Goal: Information Seeking & Learning: Check status

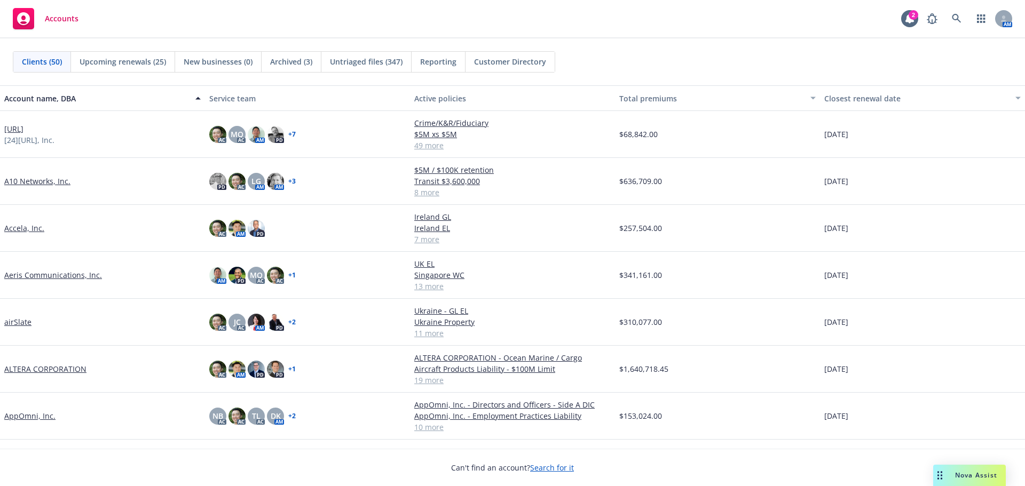
click at [81, 368] on link "ALTERA CORPORATION" at bounding box center [45, 369] width 82 height 11
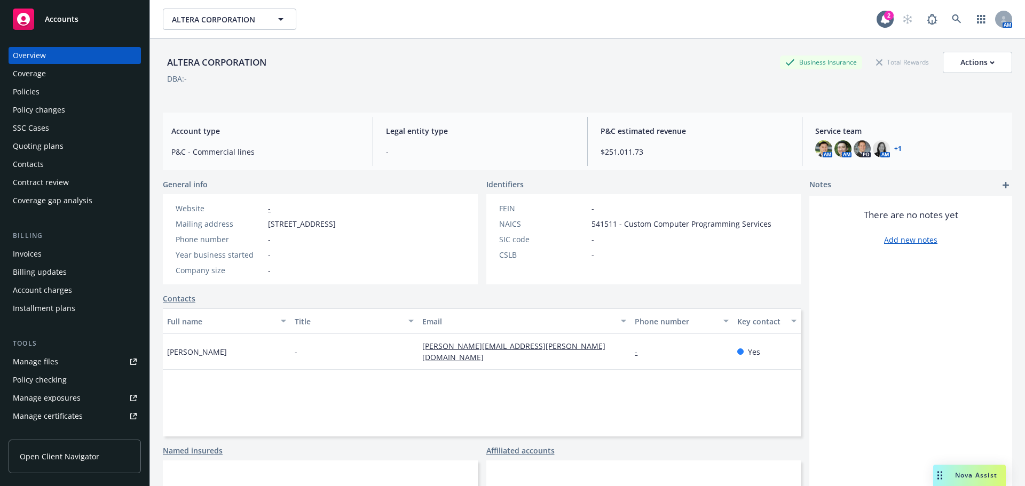
click at [92, 96] on div "Policies" at bounding box center [75, 91] width 124 height 17
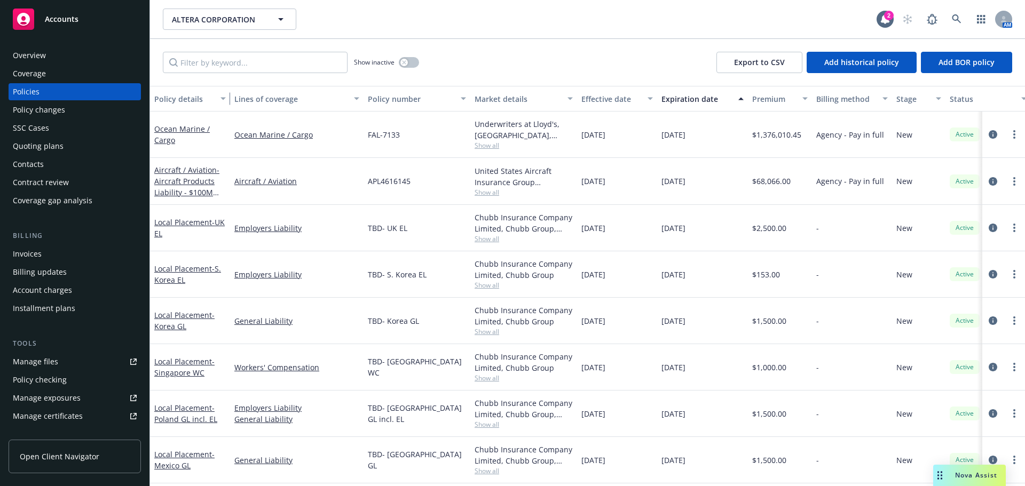
drag, startPoint x: 229, startPoint y: 95, endPoint x: 308, endPoint y: 98, distance: 79.6
click at [227, 98] on div "button" at bounding box center [224, 98] width 5 height 25
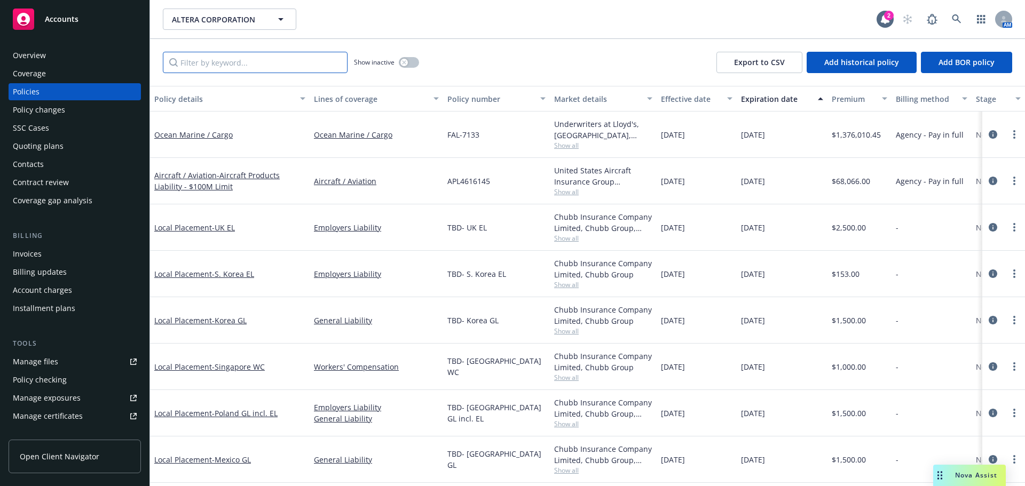
click at [223, 68] on input "Filter by keyword..." at bounding box center [255, 62] width 185 height 21
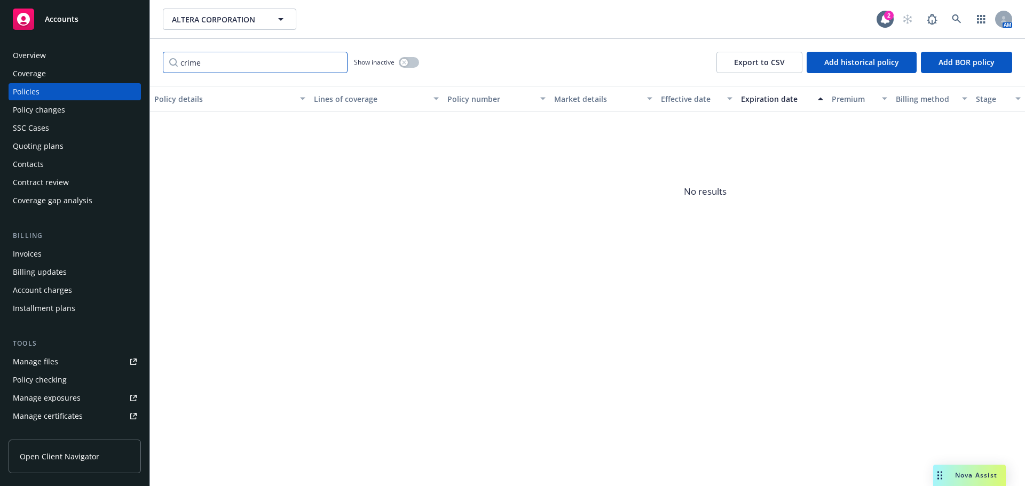
type input "crime"
click at [90, 151] on div "Quoting plans" at bounding box center [75, 146] width 124 height 17
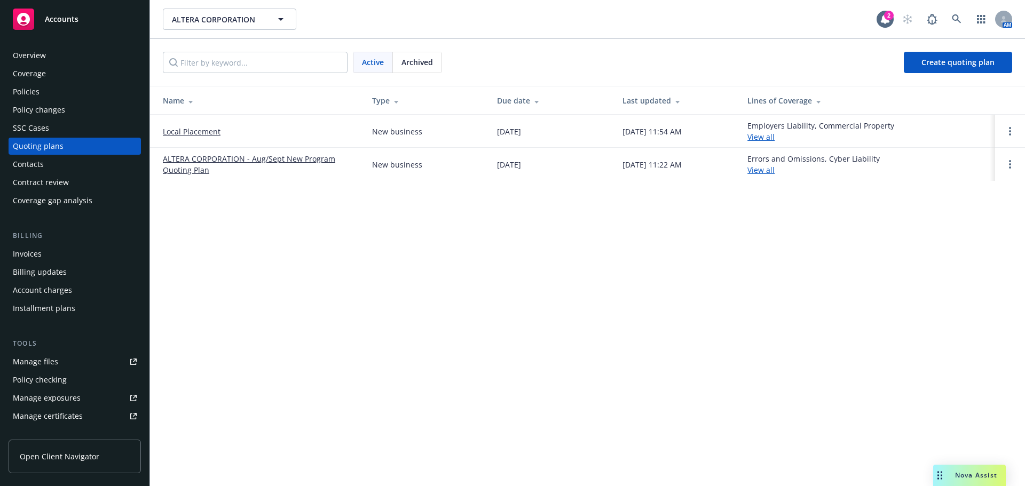
click at [318, 161] on link "ALTERA CORPORATION - Aug/Sept New Program Quoting Plan" at bounding box center [259, 164] width 192 height 22
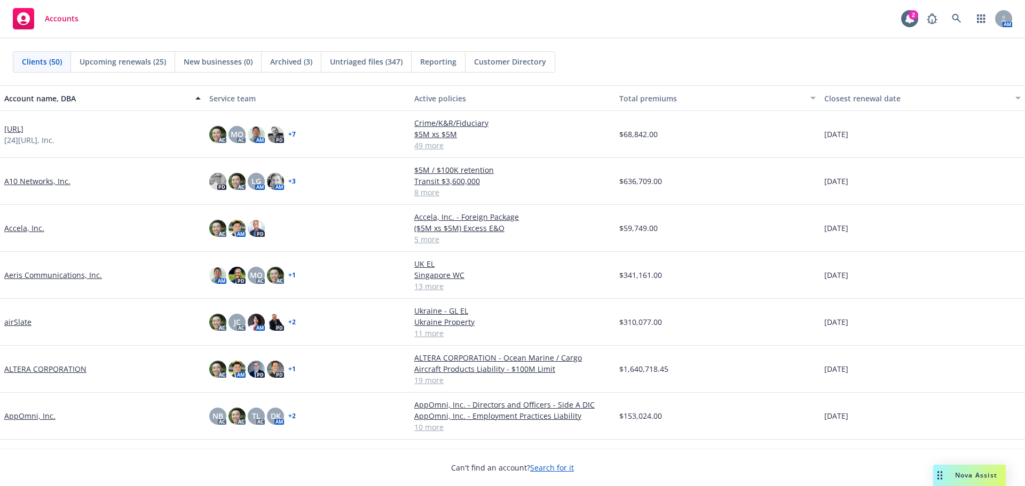
click at [991, 355] on div "[DATE]" at bounding box center [922, 369] width 205 height 47
click at [946, 14] on span at bounding box center [956, 18] width 21 height 21
click at [959, 11] on link at bounding box center [956, 18] width 21 height 21
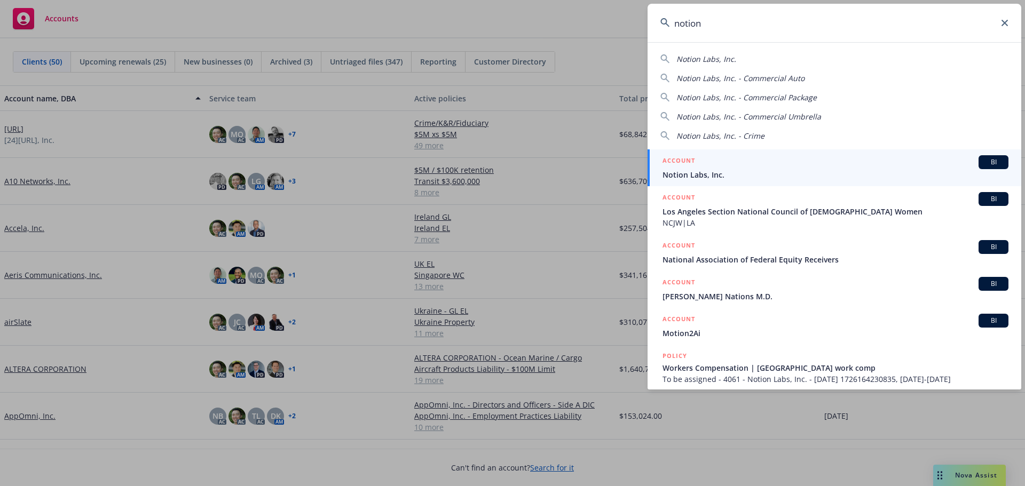
type input "notion"
click at [845, 156] on div "ACCOUNT BI" at bounding box center [836, 162] width 346 height 14
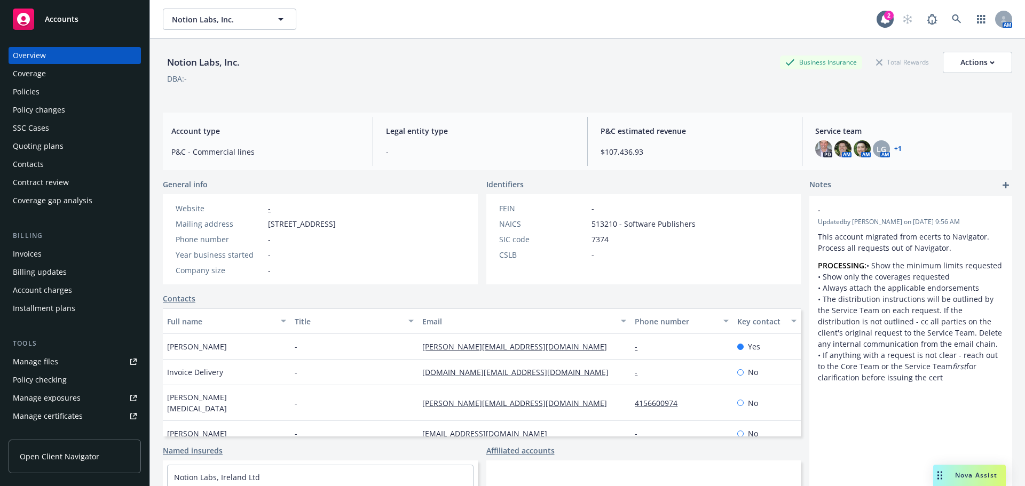
click at [75, 99] on div "Policies" at bounding box center [75, 91] width 124 height 17
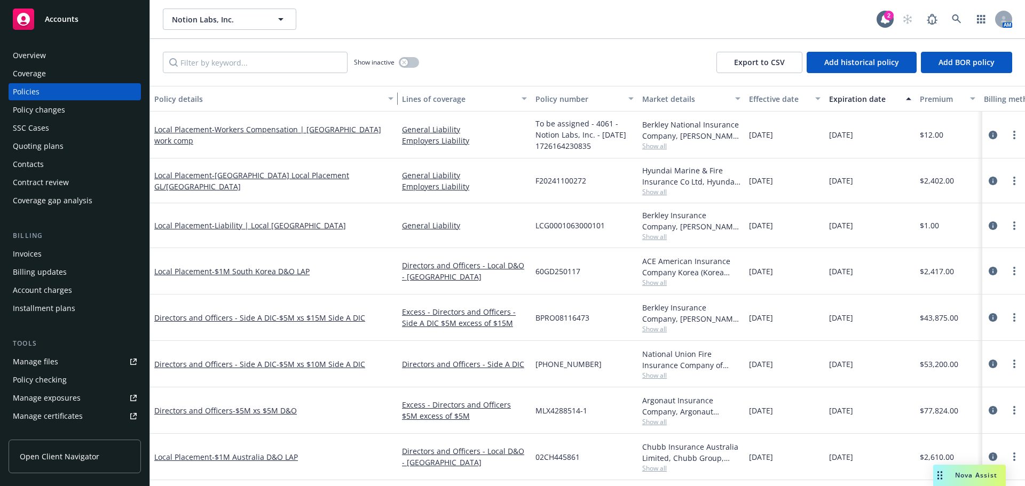
drag, startPoint x: 226, startPoint y: 99, endPoint x: 412, endPoint y: 127, distance: 187.9
click at [410, 114] on div "Policy details Lines of coverage Policy number Market details Effective date Ex…" at bounding box center [587, 286] width 875 height 400
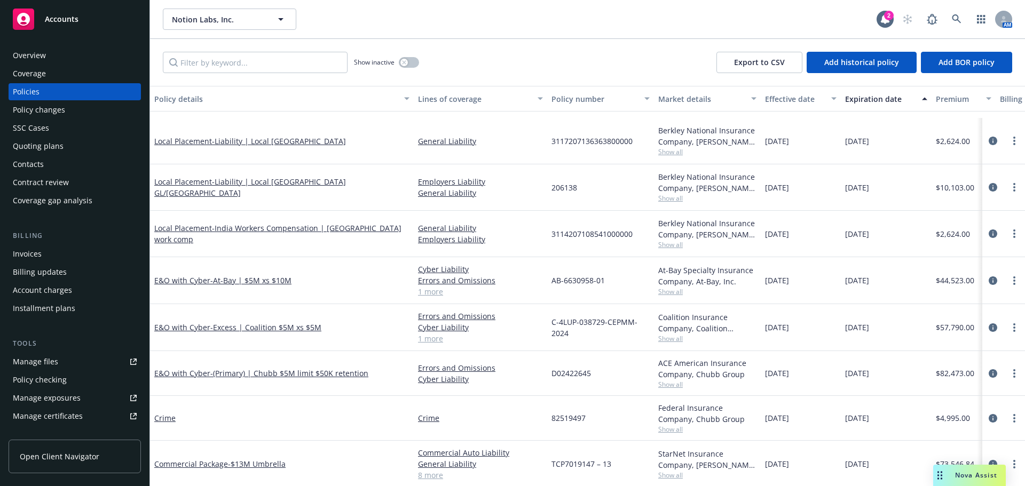
scroll to position [434, 0]
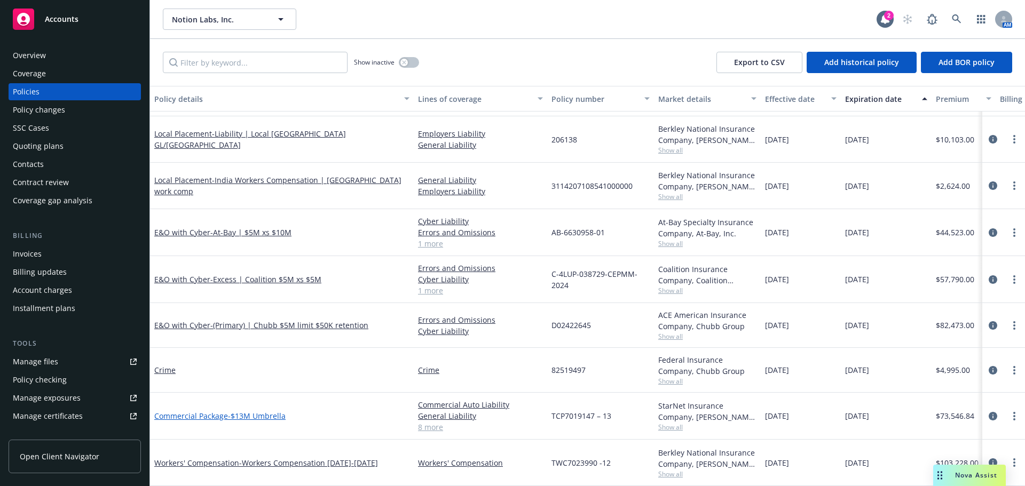
click at [263, 411] on span "- $13M Umbrella" at bounding box center [257, 416] width 58 height 10
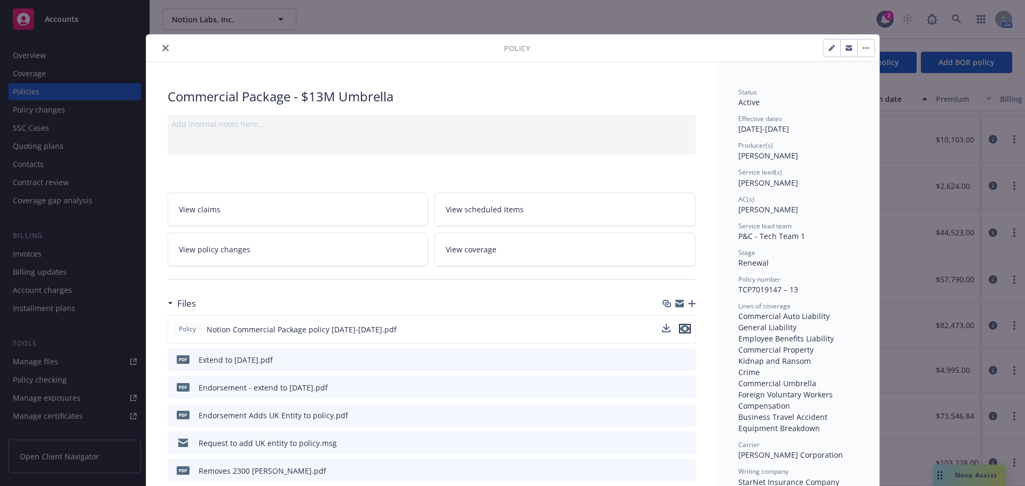
click at [681, 328] on icon "preview file" at bounding box center [685, 328] width 10 height 7
click at [153, 49] on div at bounding box center [327, 48] width 353 height 13
click at [162, 49] on icon "close" at bounding box center [165, 48] width 6 height 6
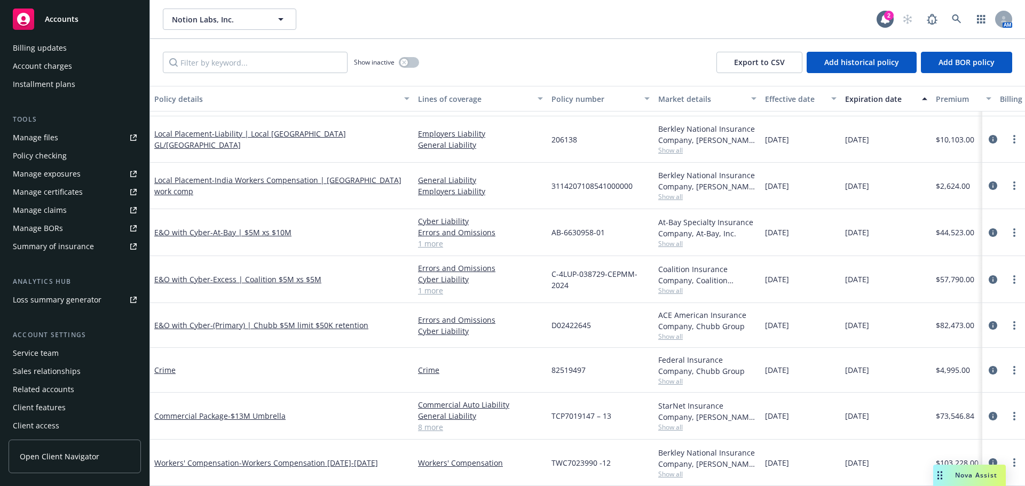
scroll to position [227, 0]
click at [78, 248] on div "Summary of insurance" at bounding box center [53, 243] width 81 height 17
click at [215, 411] on link "Commercial Package - $13M Umbrella" at bounding box center [219, 416] width 131 height 10
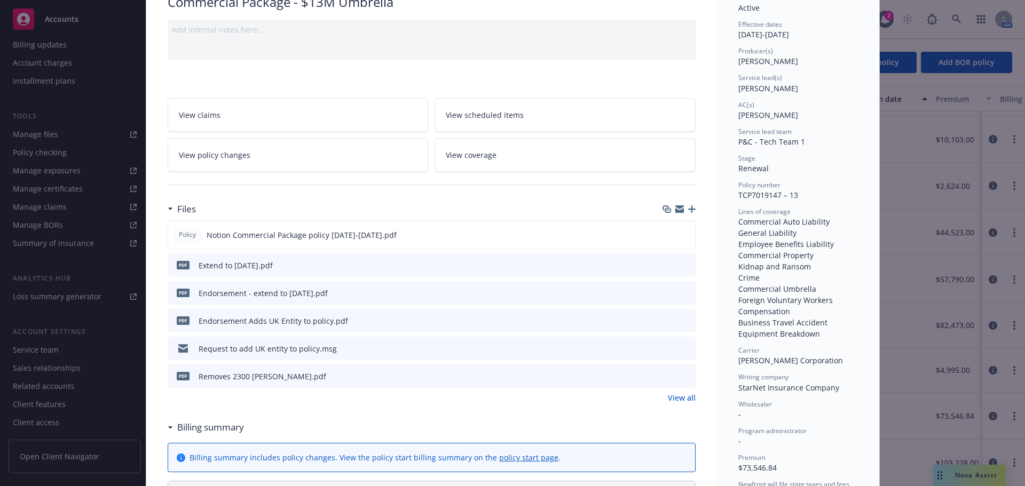
scroll to position [107, 0]
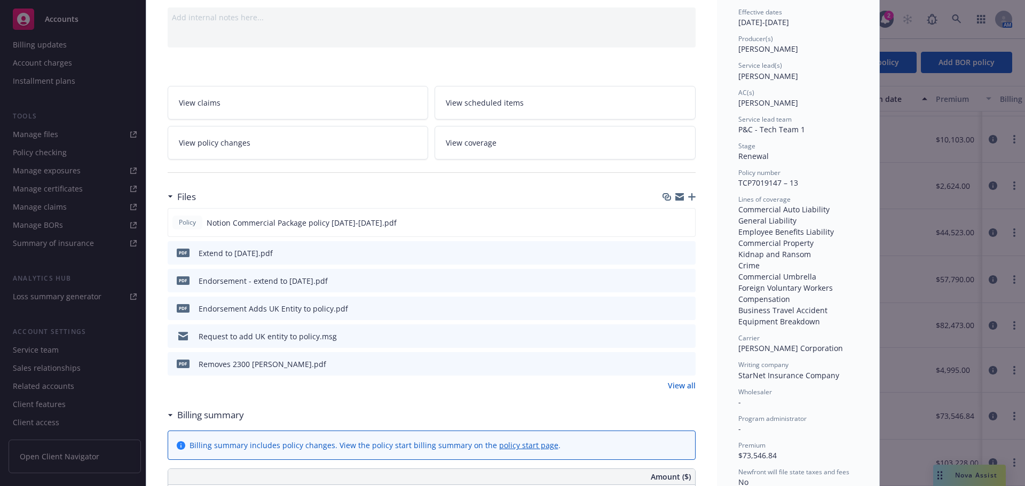
click at [671, 388] on link "View all" at bounding box center [682, 385] width 28 height 11
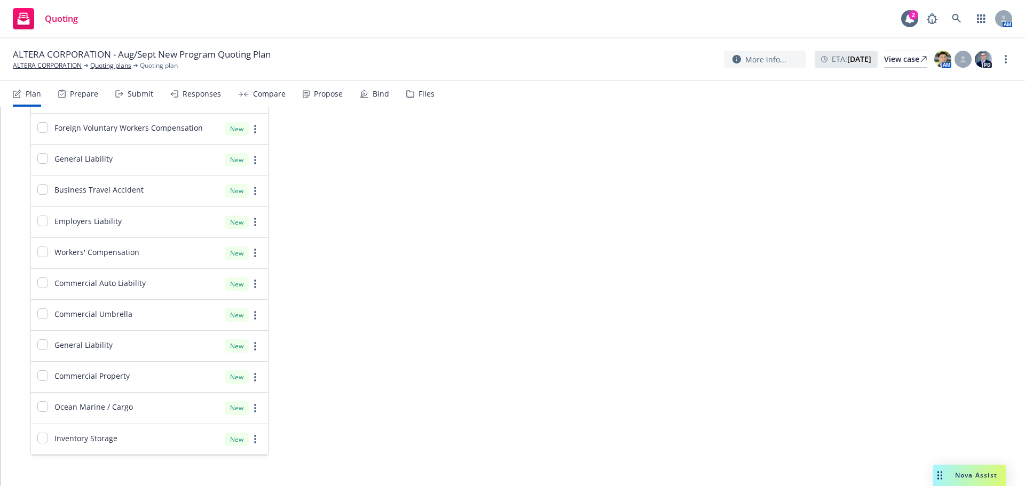
scroll to position [2152, 0]
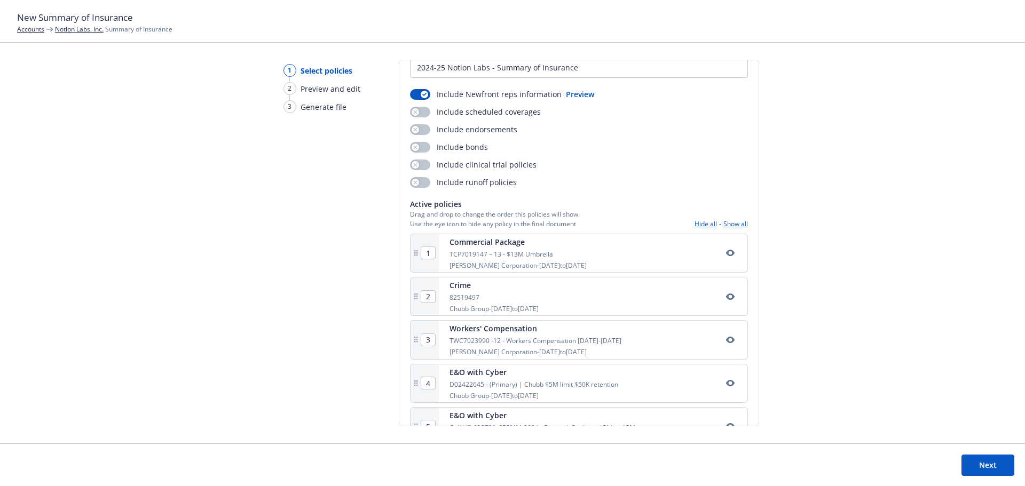
scroll to position [53, 0]
click at [990, 460] on button "Next" at bounding box center [988, 465] width 53 height 21
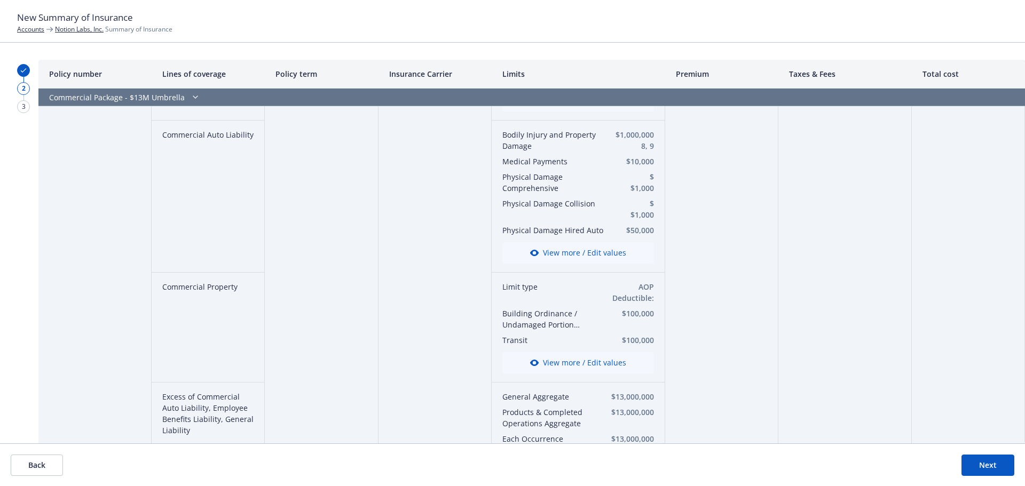
click at [585, 362] on button "View more / Edit values" at bounding box center [578, 362] width 152 height 21
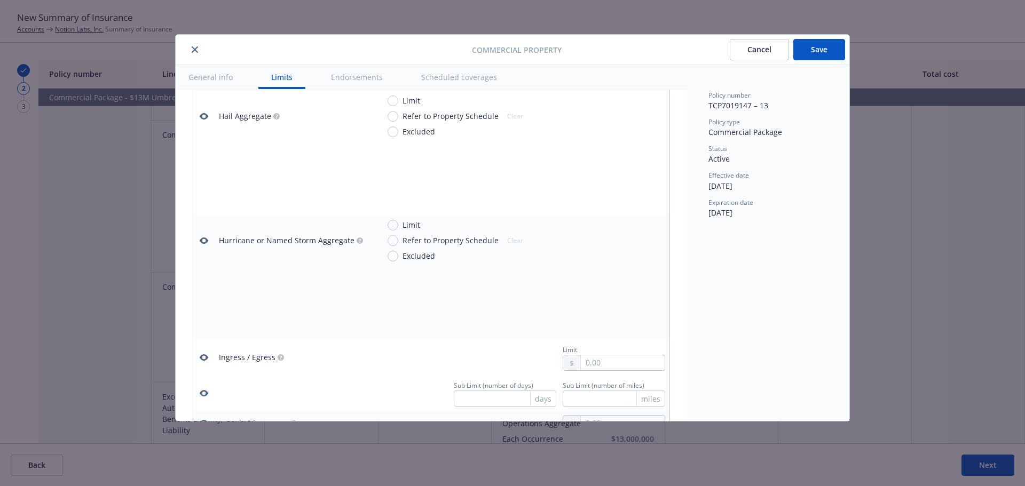
scroll to position [2113, 0]
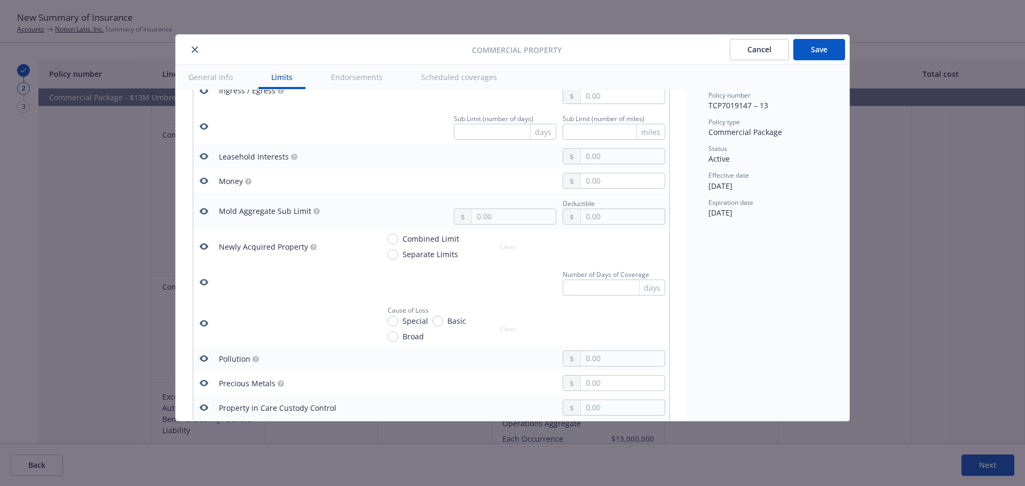
click at [430, 256] on span "Separate Limits" at bounding box center [431, 254] width 56 height 11
click at [398, 256] on input "Separate Limits" at bounding box center [393, 254] width 11 height 11
radio input "true"
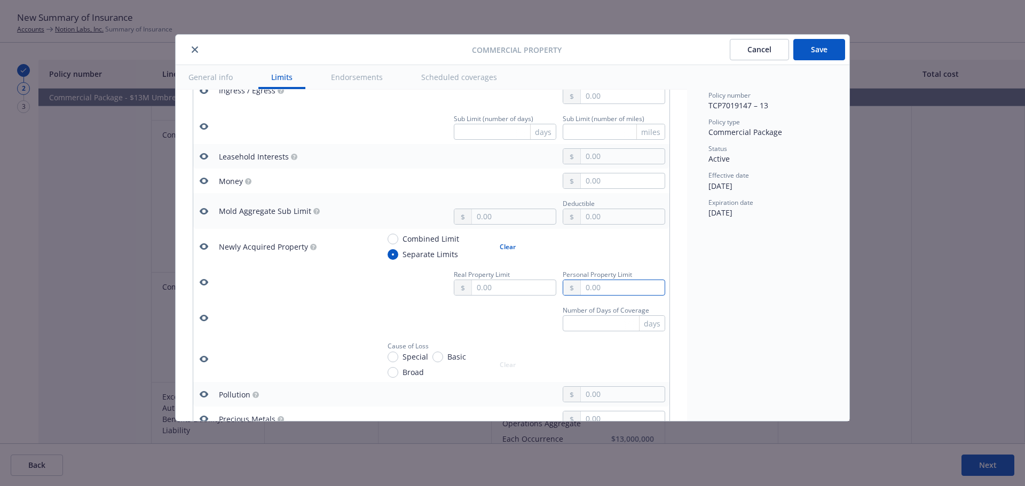
click at [637, 294] on input "text" at bounding box center [623, 287] width 84 height 15
click at [611, 328] on button "$1,000,000.00" at bounding box center [611, 335] width 92 height 20
type input "1,000,000.00"
click at [509, 289] on input "text" at bounding box center [514, 287] width 84 height 15
click at [498, 345] on button "$2,000,000.00" at bounding box center [502, 354] width 92 height 20
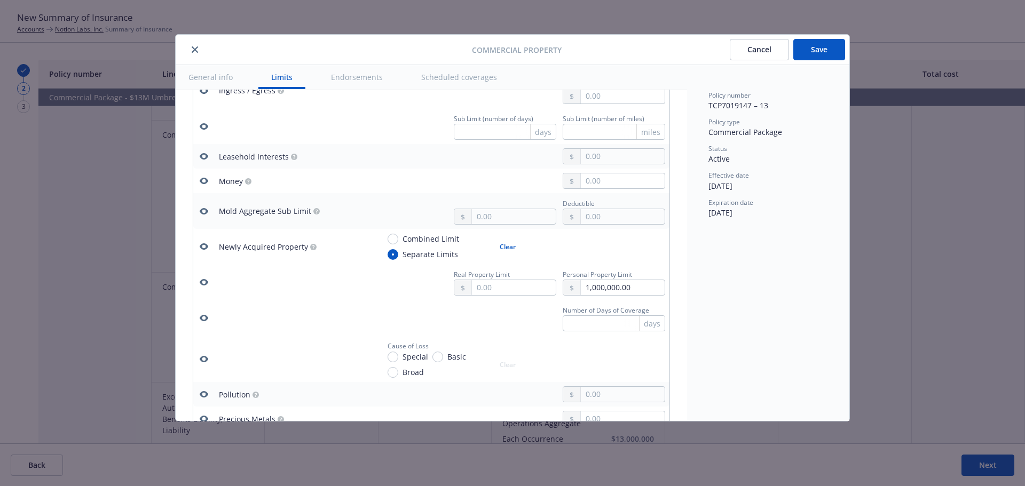
type input "2,000,000.00"
click at [404, 359] on span "Special" at bounding box center [416, 356] width 26 height 11
click at [398, 359] on input "Special" at bounding box center [393, 357] width 11 height 11
radio input "true"
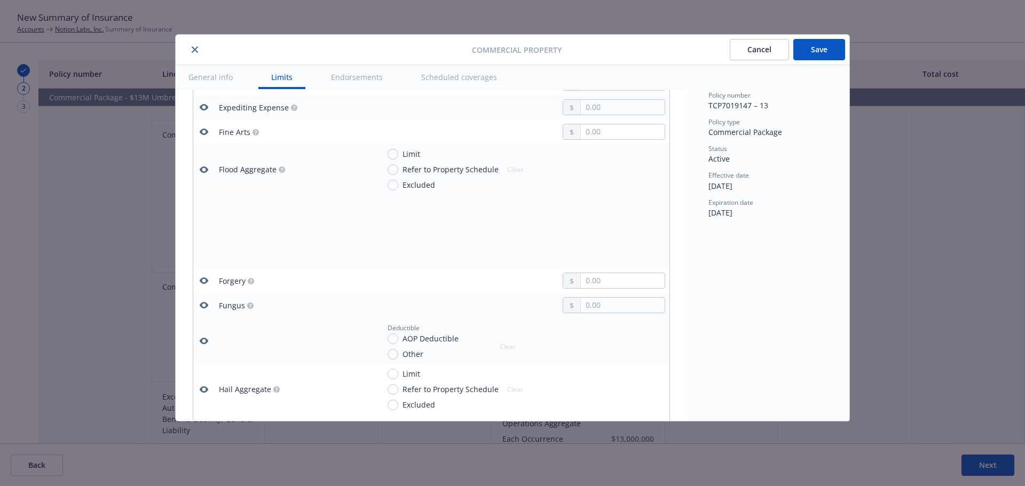
scroll to position [1526, 0]
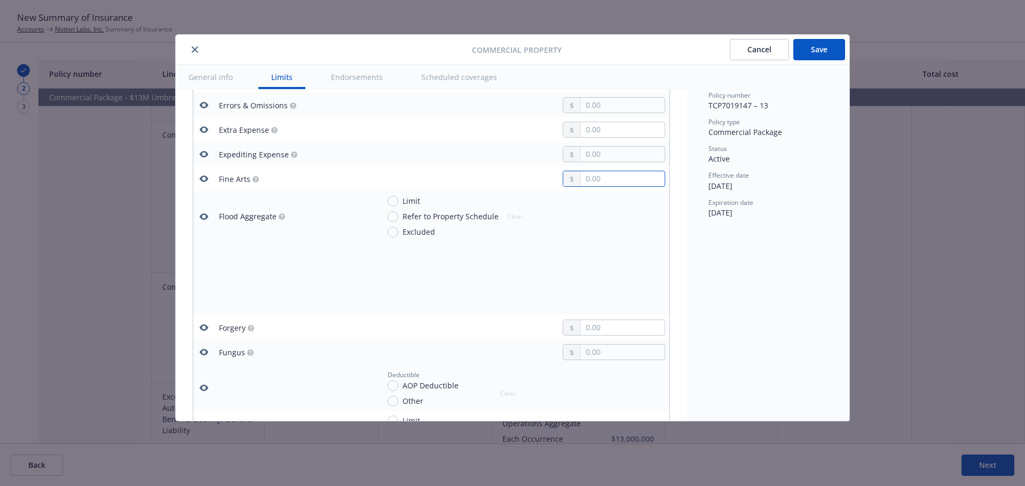
click at [603, 177] on input "text" at bounding box center [623, 178] width 84 height 15
paste input "100,000.00"
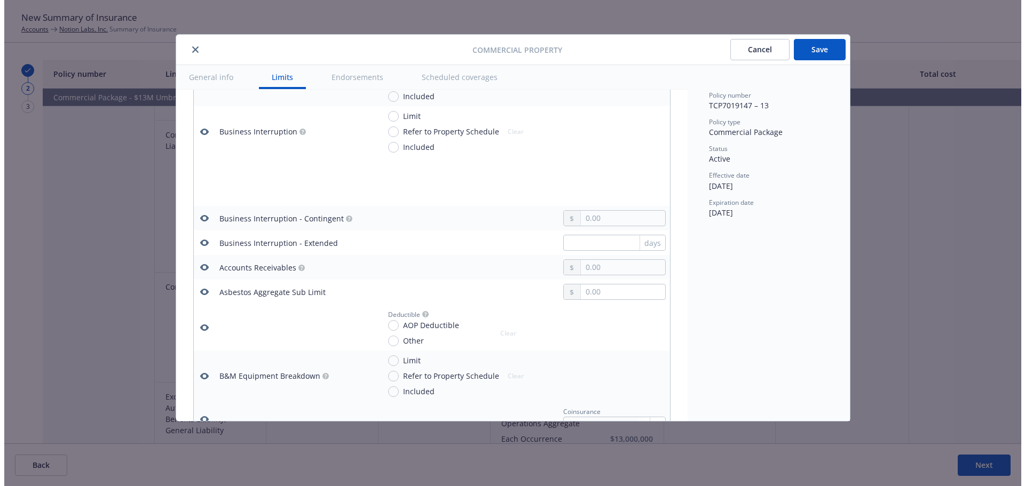
scroll to position [511, 0]
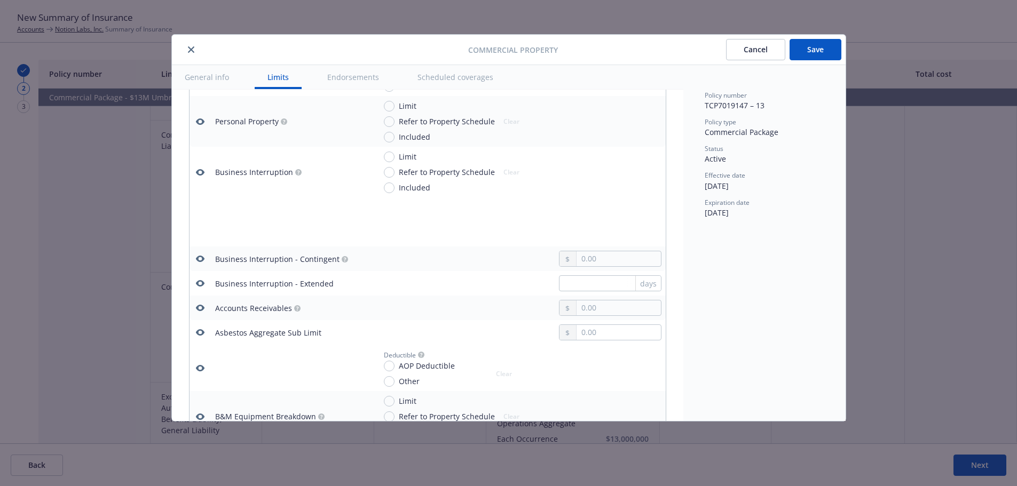
type input "100,000.00"
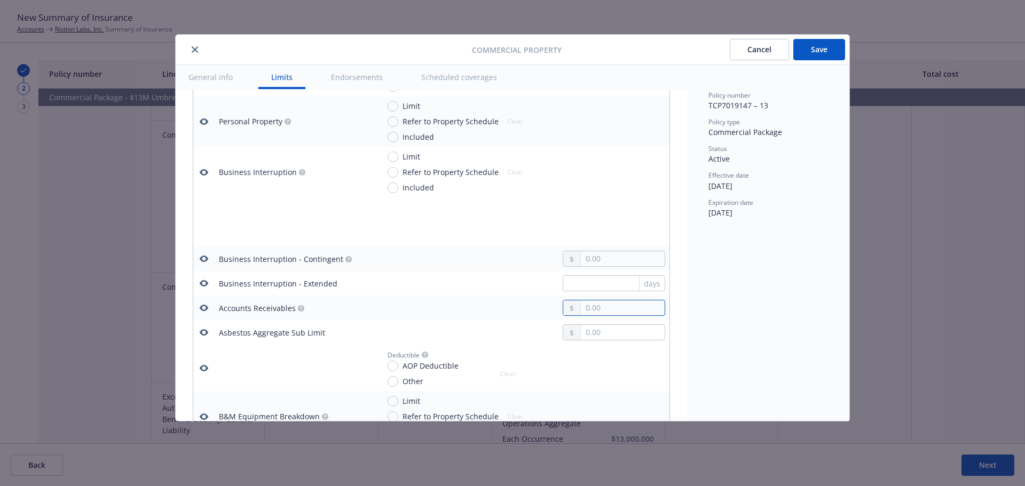
click at [607, 313] on input "text" at bounding box center [623, 308] width 84 height 15
paste input "50,000.00"
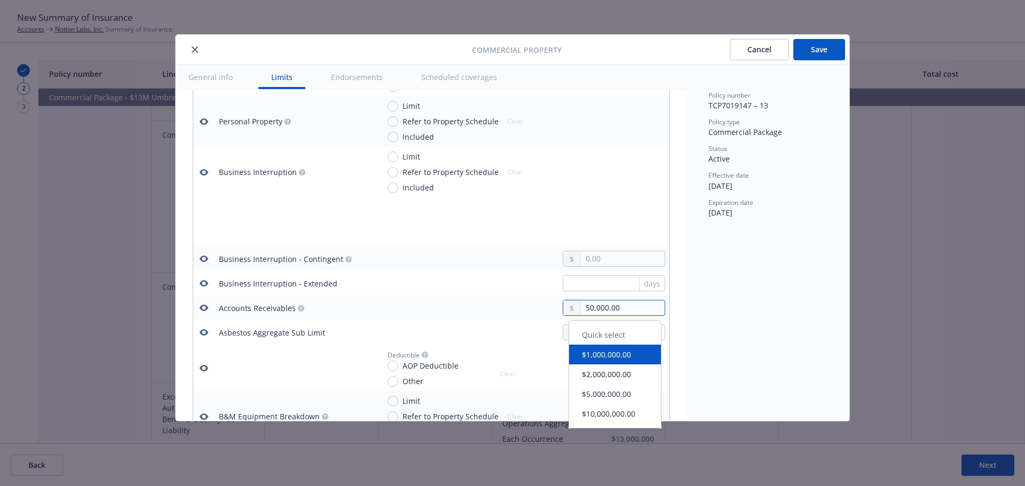
type input "50,000.00"
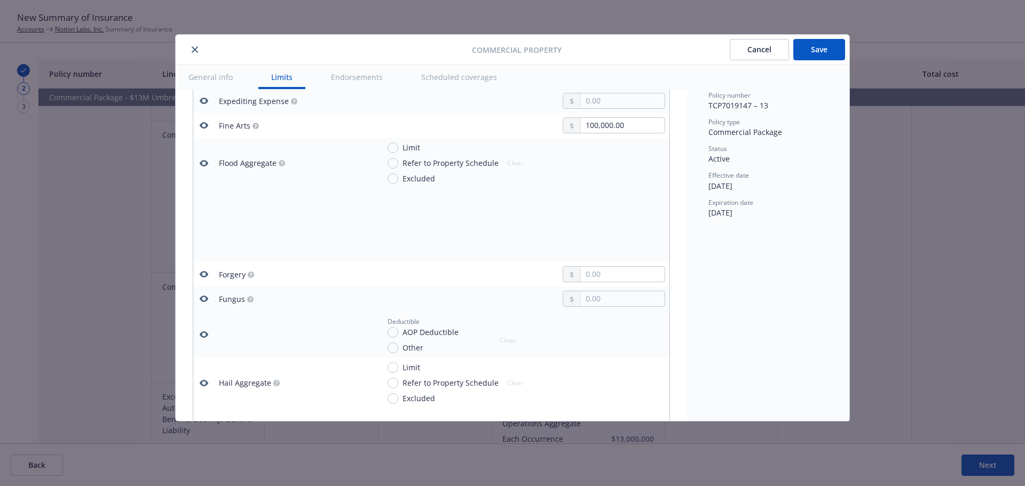
scroll to position [1419, 0]
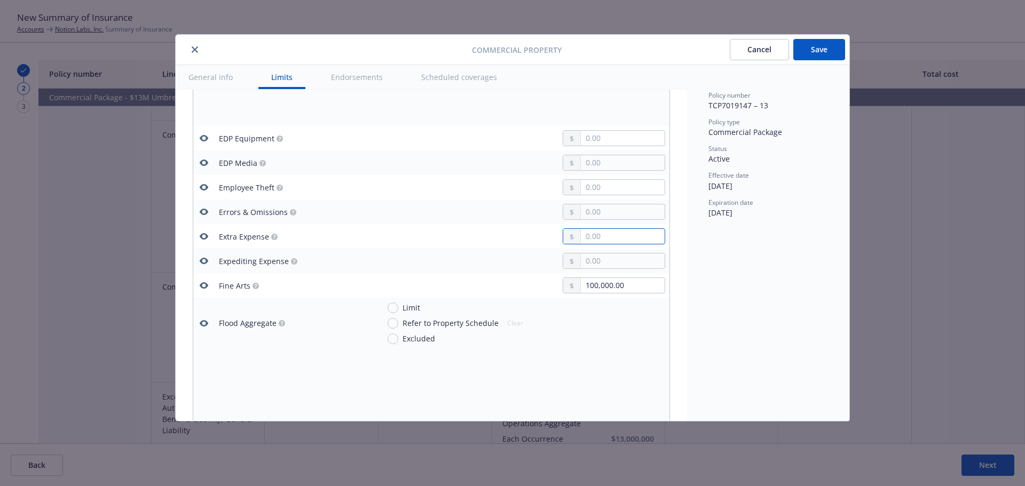
click at [614, 239] on input "text" at bounding box center [623, 236] width 84 height 15
paste input "50,000.00"
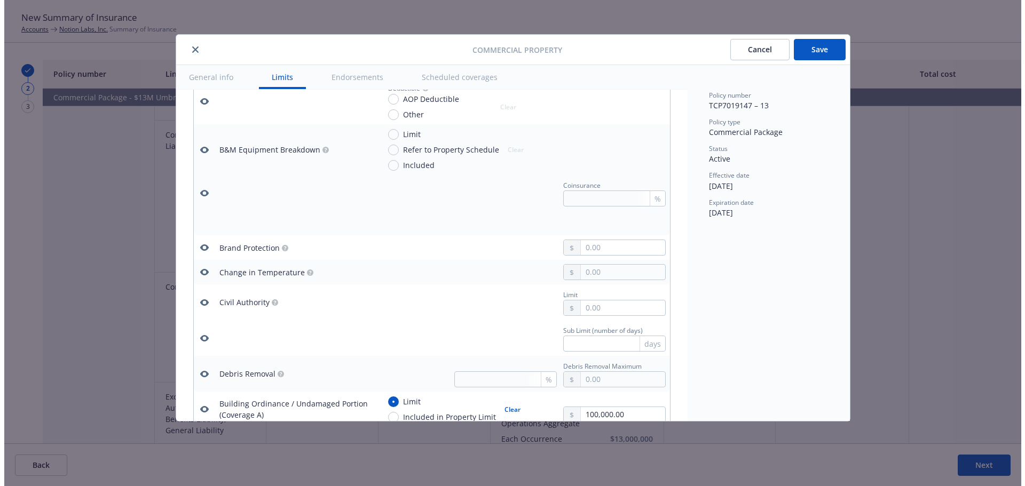
scroll to position [885, 0]
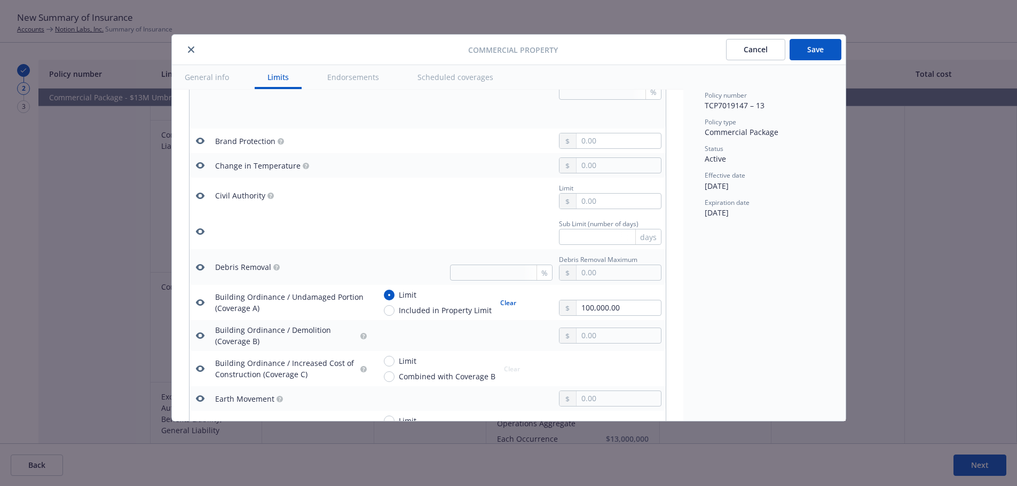
type input "50,000.00"
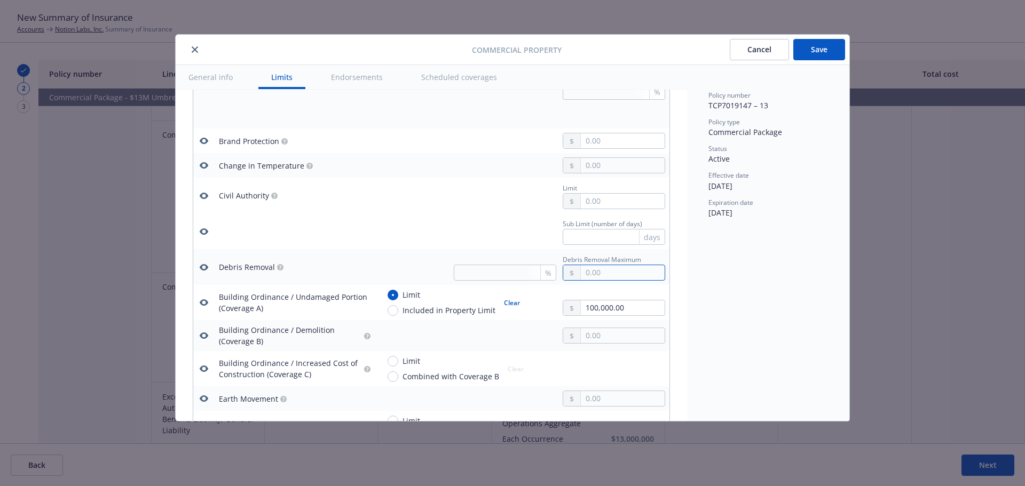
click at [597, 266] on input "text" at bounding box center [623, 272] width 84 height 15
paste input "50,000.00"
type input "50,000.00"
click at [799, 242] on div "Policy number TCP7019147 – 13 Policy type Commercial Package Status Active Effe…" at bounding box center [768, 243] width 162 height 356
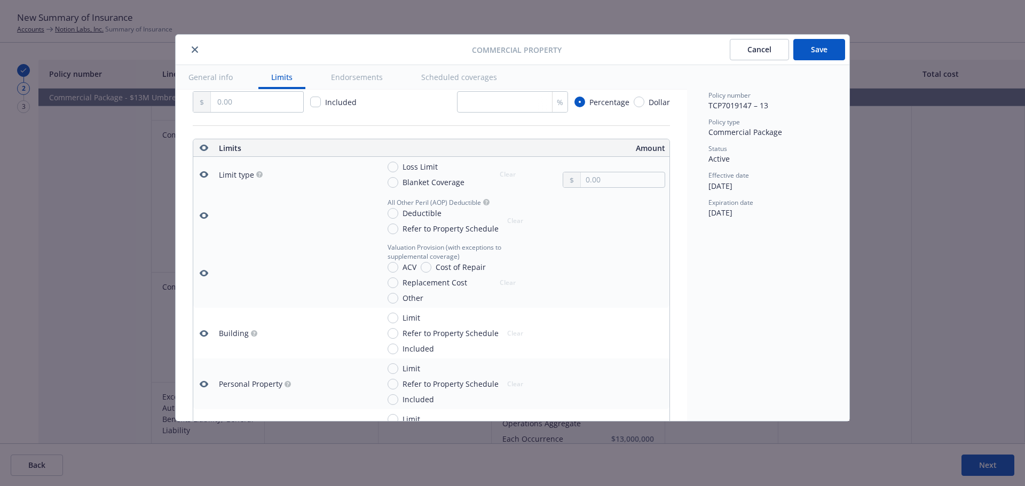
scroll to position [320, 0]
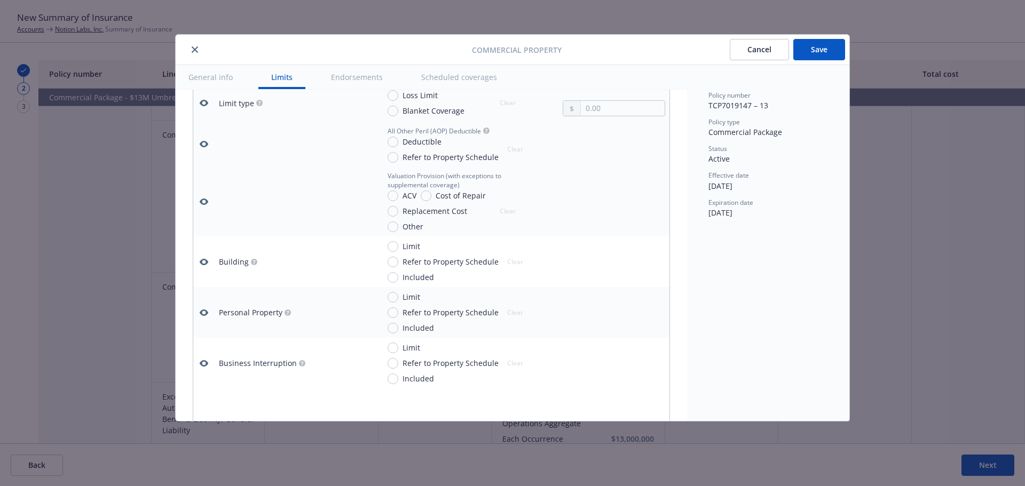
click at [411, 298] on span "Limit" at bounding box center [412, 297] width 18 height 11
click at [398, 298] on input "Limit" at bounding box center [393, 297] width 11 height 11
radio input "true"
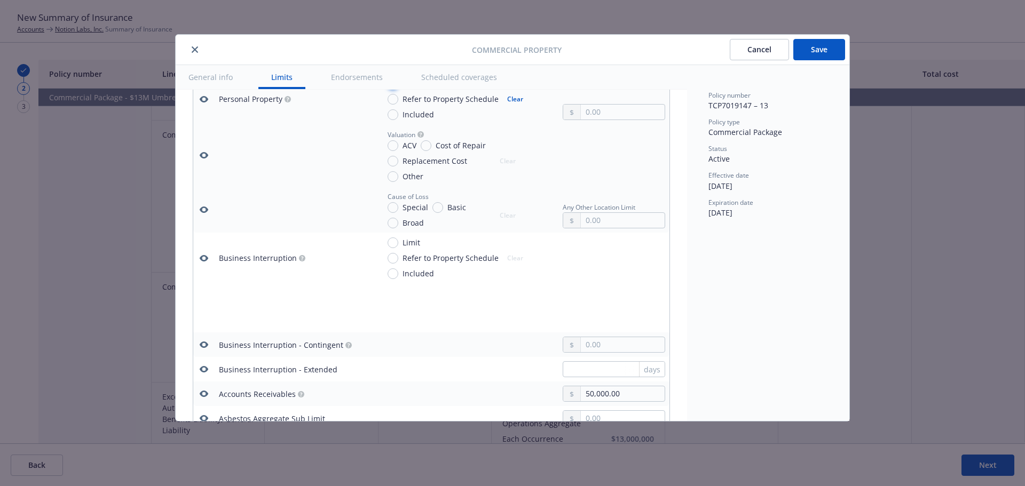
scroll to position [427, 0]
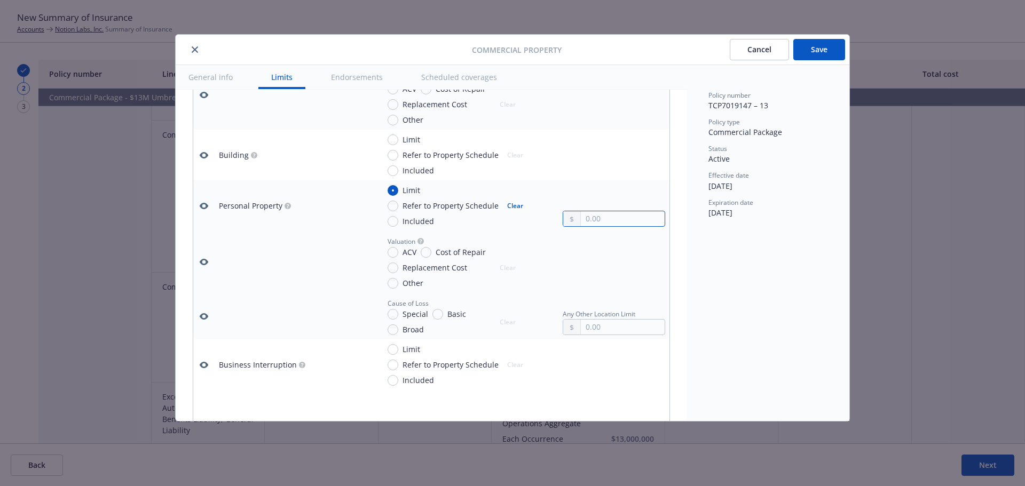
click at [594, 218] on input "text" at bounding box center [623, 218] width 84 height 15
paste input "3,851,043.00"
type input "3,851,043.00"
click at [418, 351] on span "Limit" at bounding box center [412, 349] width 18 height 11
click at [398, 351] on input "Limit" at bounding box center [393, 349] width 11 height 11
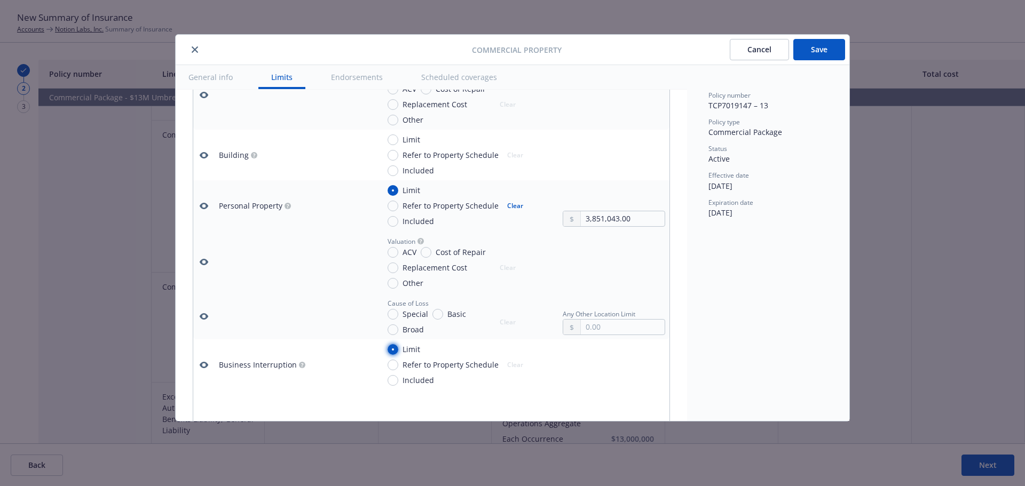
radio input "true"
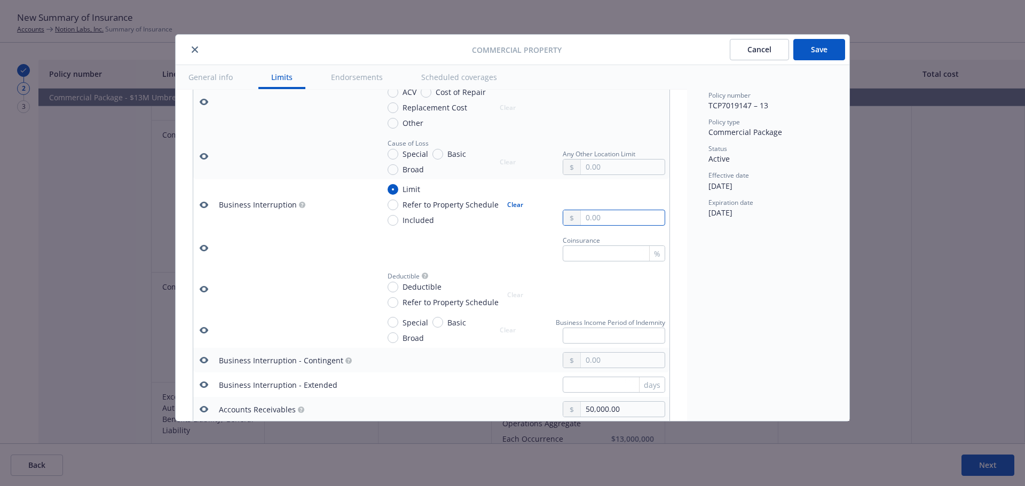
click at [593, 221] on input "text" at bounding box center [623, 217] width 84 height 15
paste input "3,500,000.00"
type input "3,500,000.00"
click at [499, 228] on td "Limit Refer to Property Schedule Included Clear 3,500,000.00" at bounding box center [522, 204] width 295 height 51
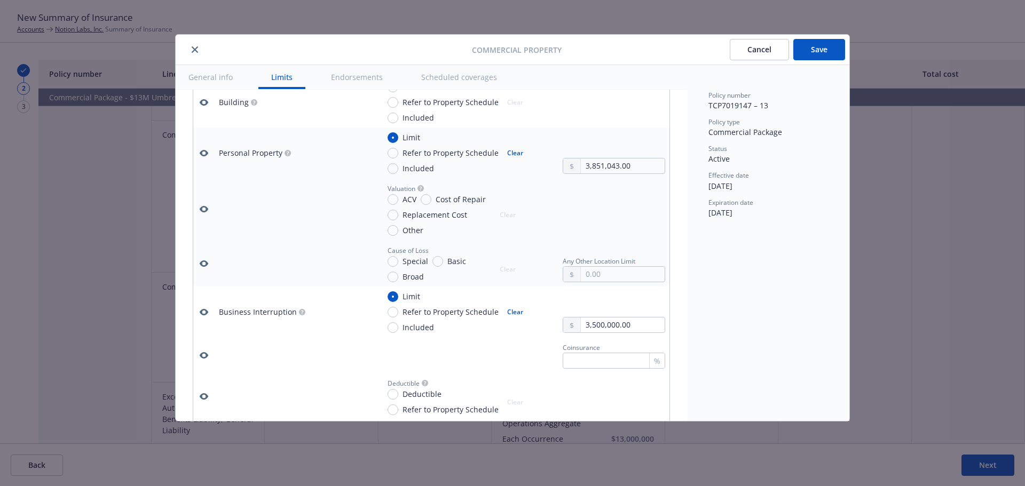
scroll to position [481, 0]
click at [404, 262] on span "Special" at bounding box center [416, 260] width 26 height 11
click at [398, 262] on input "Special" at bounding box center [393, 261] width 11 height 11
radio input "true"
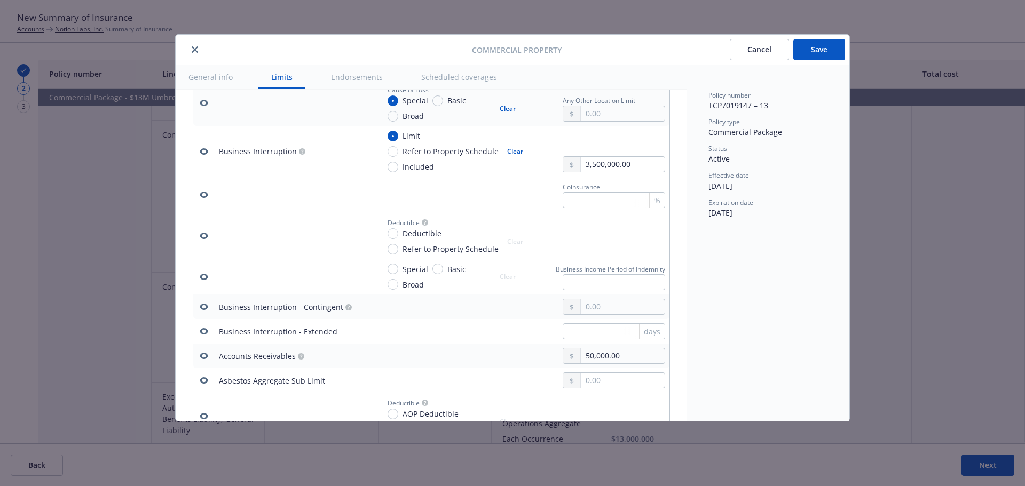
click at [414, 271] on span "Special" at bounding box center [416, 269] width 26 height 11
click at [398, 271] on input "Special" at bounding box center [393, 269] width 11 height 11
radio input "true"
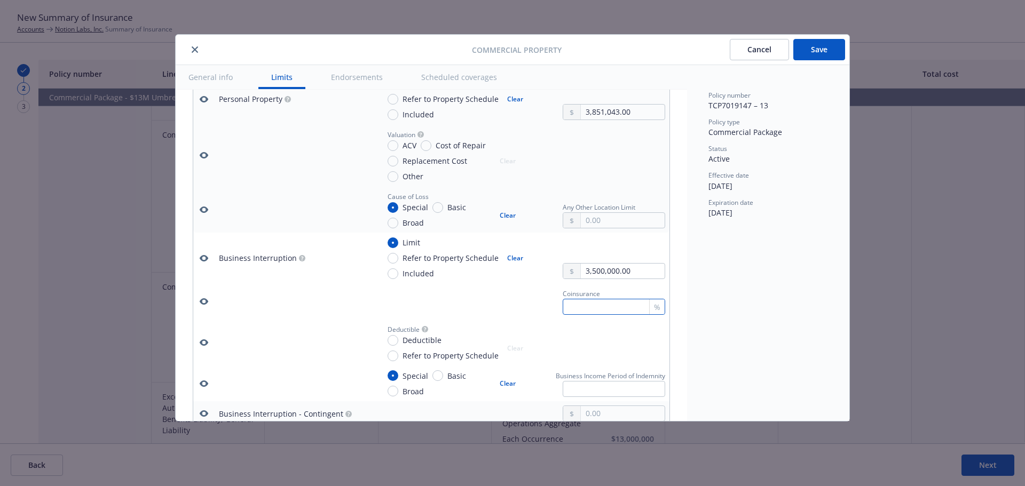
click at [607, 310] on input "text" at bounding box center [614, 307] width 103 height 16
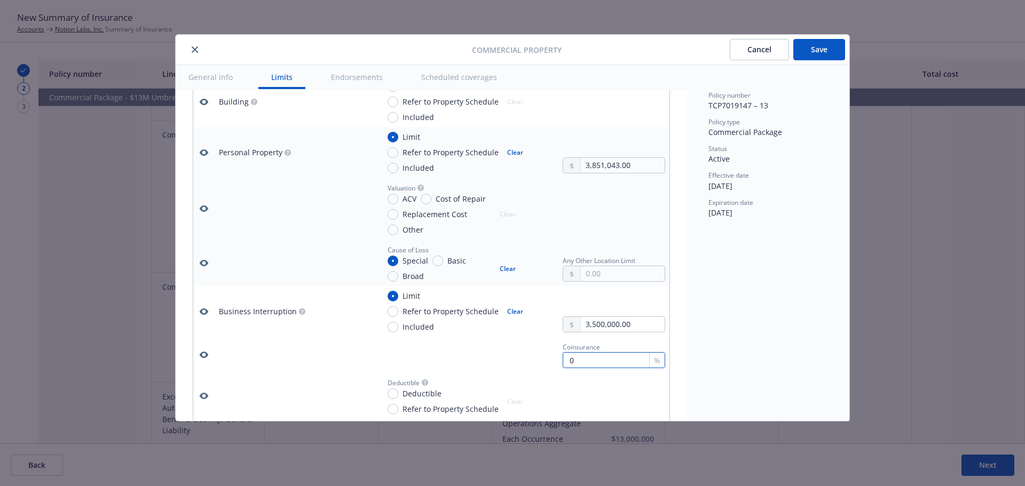
scroll to position [694, 0]
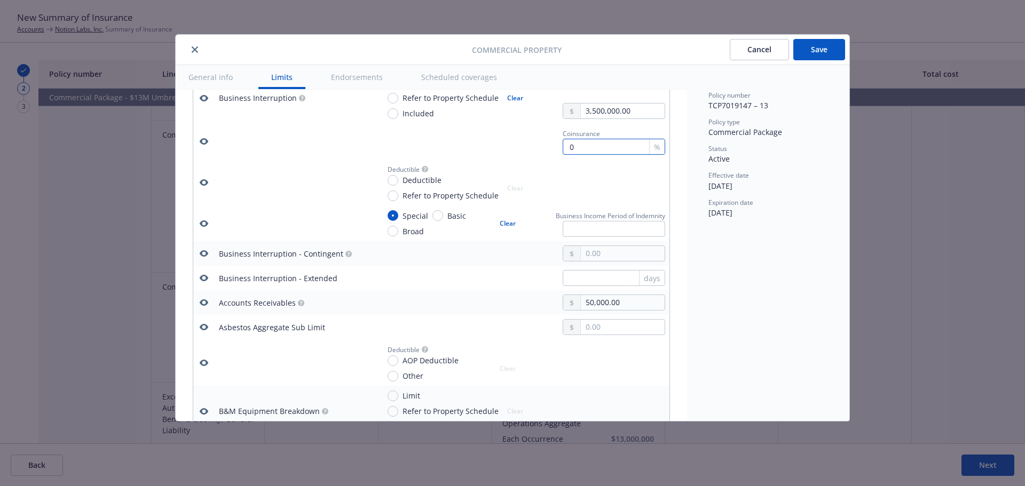
type input "0"
click at [422, 183] on span "Deductible" at bounding box center [422, 180] width 39 height 11
click at [398, 183] on input "Deductible" at bounding box center [393, 180] width 11 height 11
radio input "true"
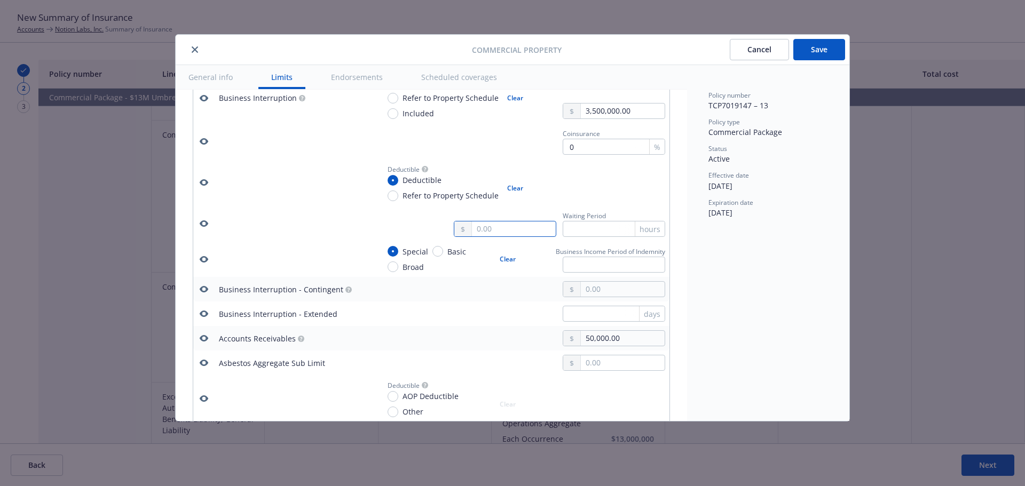
click at [501, 233] on input "text" at bounding box center [514, 229] width 84 height 15
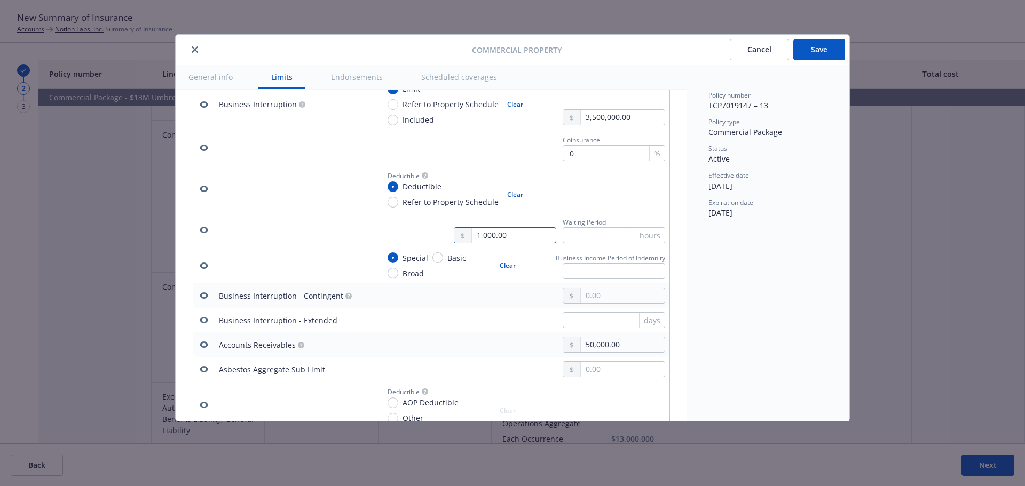
scroll to position [641, 0]
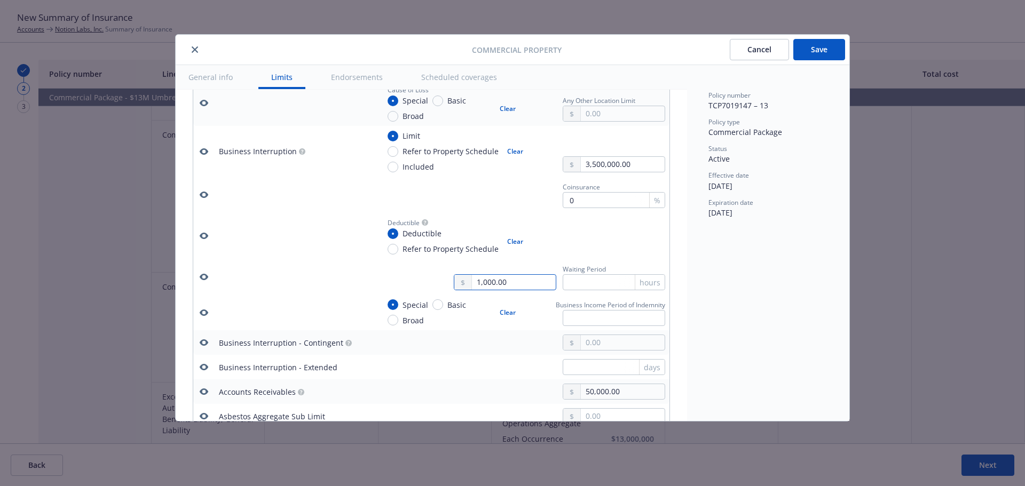
type input "1,000.00"
drag, startPoint x: 511, startPoint y: 274, endPoint x: 461, endPoint y: 277, distance: 50.3
click at [461, 277] on div "1,000.00" at bounding box center [505, 282] width 103 height 16
drag, startPoint x: 506, startPoint y: 285, endPoint x: 382, endPoint y: 284, distance: 123.9
click at [382, 284] on div "1,000.00 Waiting Period hours" at bounding box center [522, 276] width 286 height 27
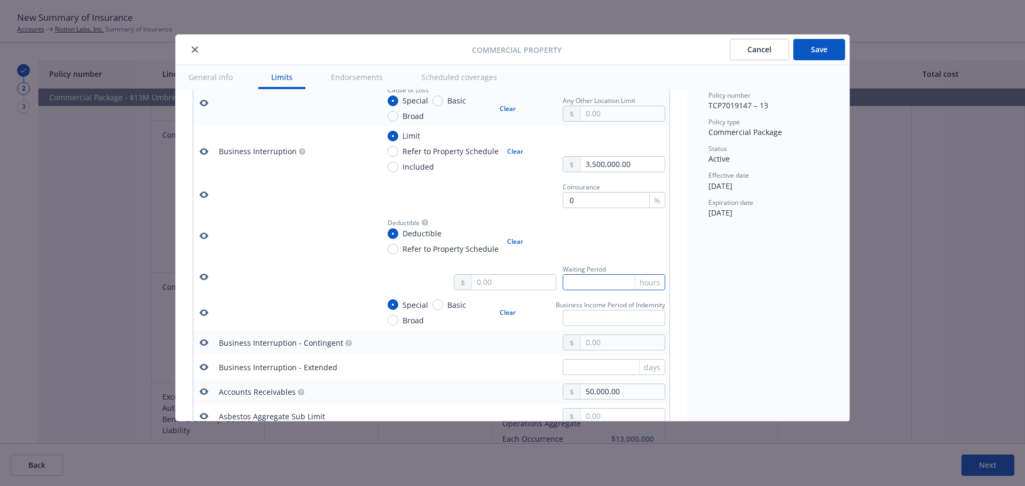
click at [570, 282] on input "text" at bounding box center [614, 282] width 103 height 16
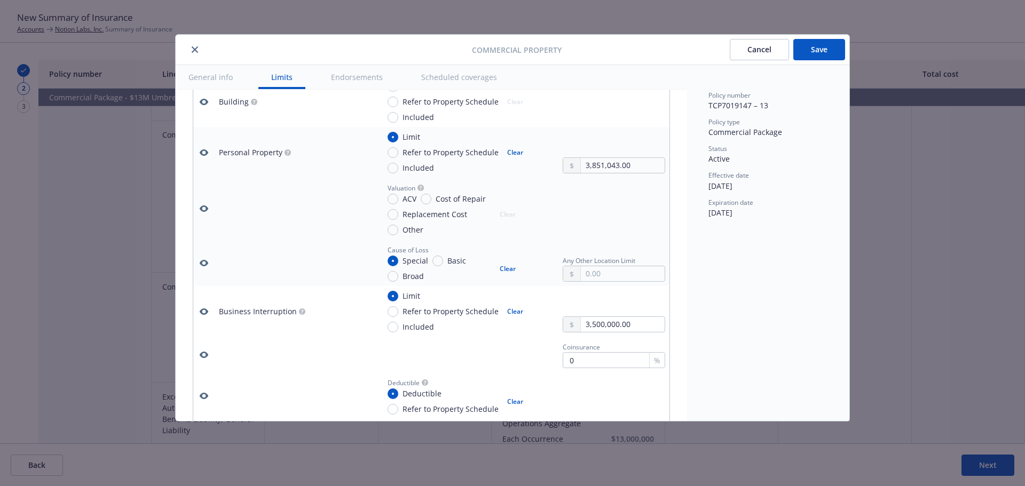
scroll to position [427, 0]
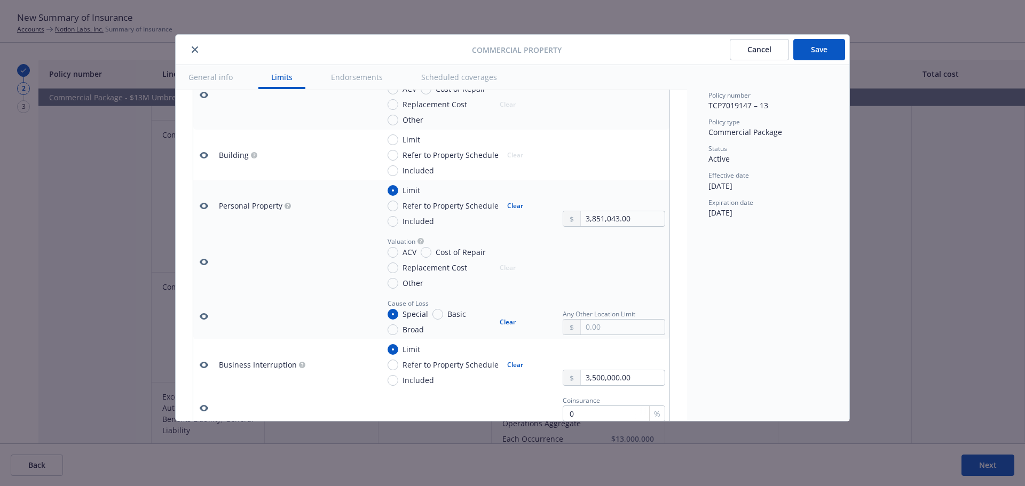
type input "24"
click at [412, 280] on span "Other" at bounding box center [413, 283] width 21 height 11
click at [398, 280] on input "Other" at bounding box center [393, 283] width 11 height 11
radio input "true"
click at [419, 272] on span "Replacement Cost" at bounding box center [435, 267] width 65 height 11
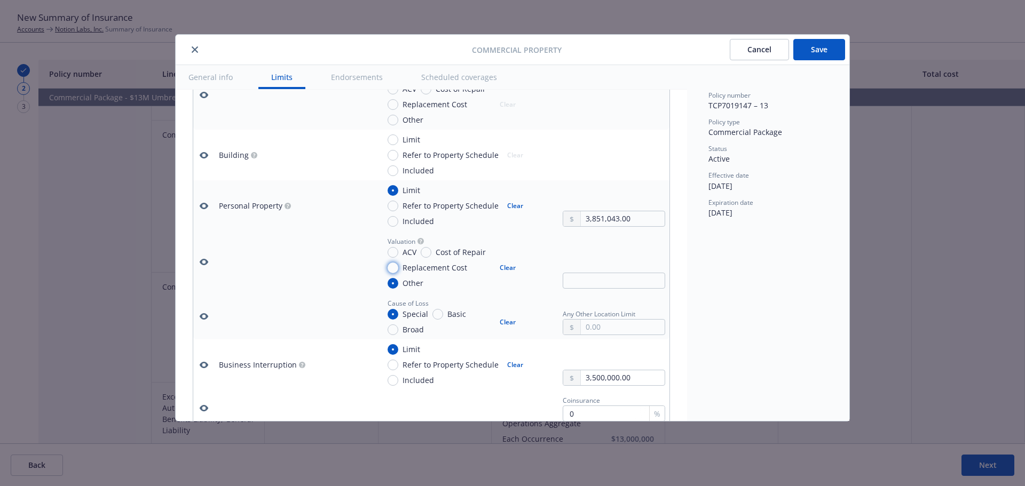
click at [398, 272] on input "Replacement Cost" at bounding box center [393, 268] width 11 height 11
radio input "true"
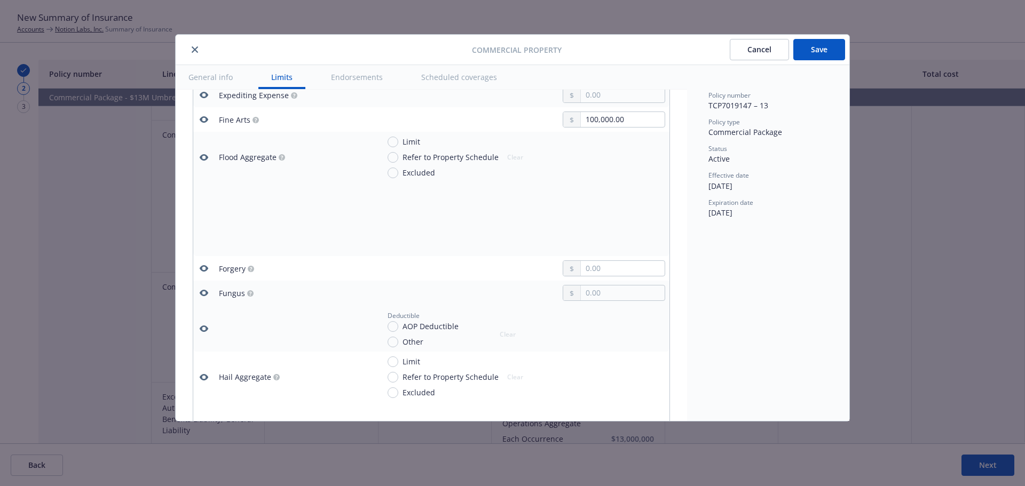
scroll to position [1869, 0]
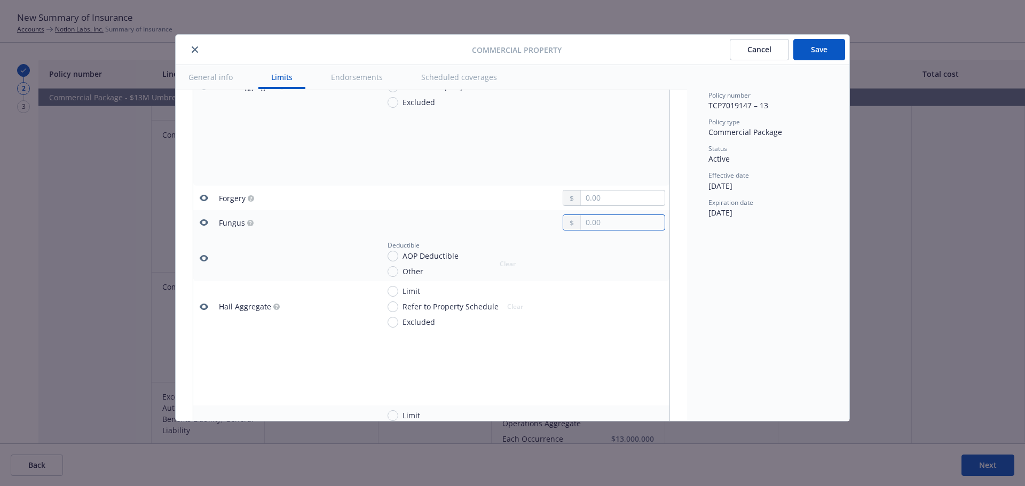
click at [628, 226] on input "text" at bounding box center [623, 222] width 84 height 15
paste input "15,000.00"
type input "15,000.00"
drag, startPoint x: 820, startPoint y: 57, endPoint x: 945, endPoint y: 3, distance: 136.4
click at [820, 57] on button "Save" at bounding box center [819, 49] width 52 height 21
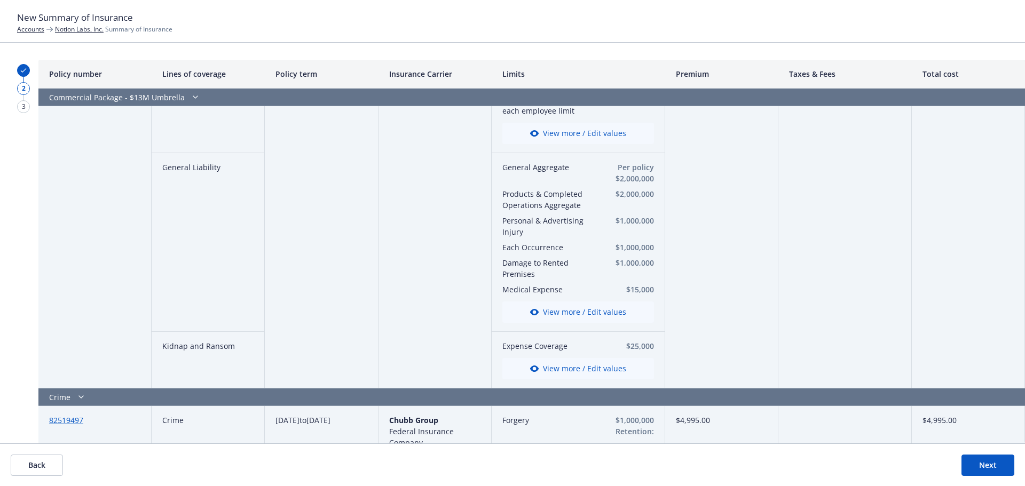
scroll to position [1014, 0]
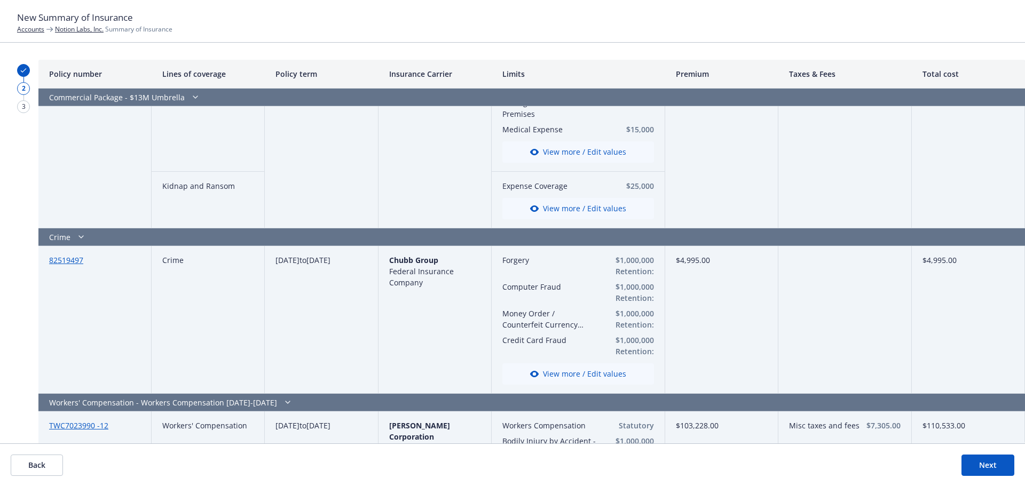
click at [981, 459] on button "Next" at bounding box center [988, 465] width 53 height 21
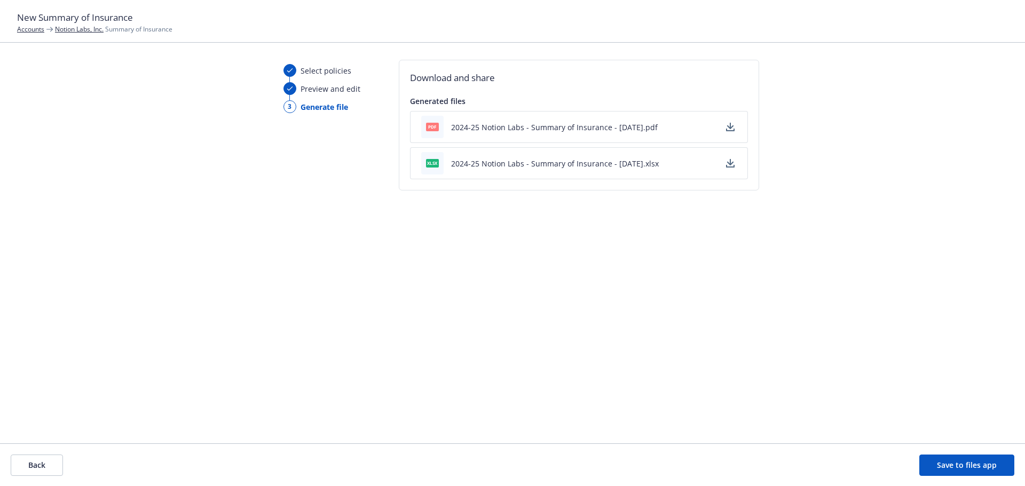
click at [730, 130] on icon "button" at bounding box center [730, 127] width 9 height 9
click at [731, 162] on icon "button" at bounding box center [730, 163] width 9 height 9
click at [671, 212] on div "Download and share Generated files pdf 2024-25 Notion Labs - Summary of Insuran…" at bounding box center [579, 243] width 360 height 367
click at [966, 462] on button "Save to files app" at bounding box center [966, 465] width 95 height 21
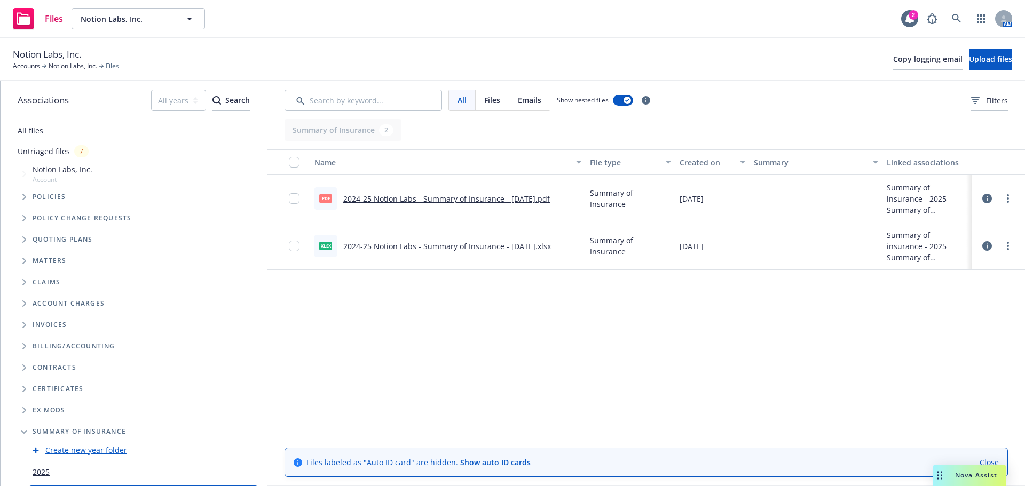
click at [955, 32] on div "Files Notion Labs, Inc. Notion Labs, Inc. 2 AM" at bounding box center [512, 19] width 1025 height 38
click at [81, 62] on link "Notion Labs, Inc." at bounding box center [73, 66] width 49 height 10
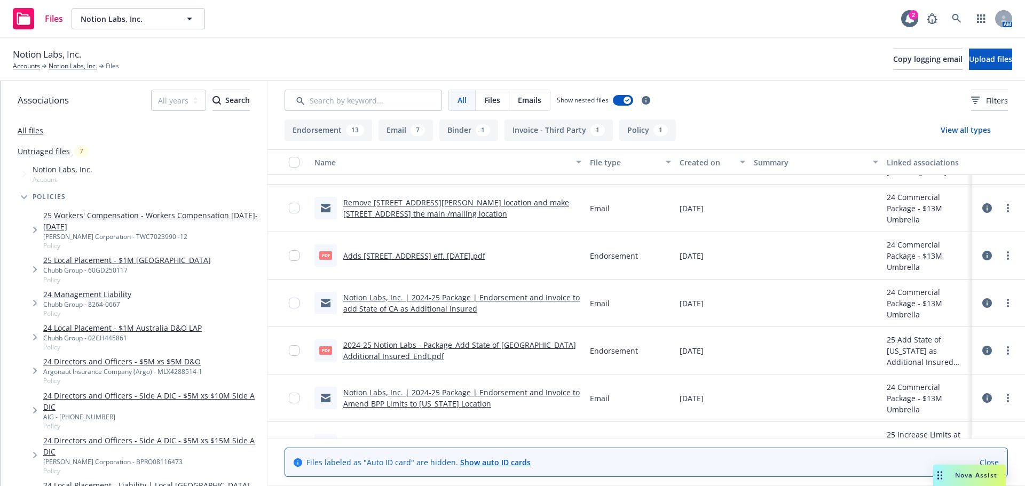
scroll to position [427, 0]
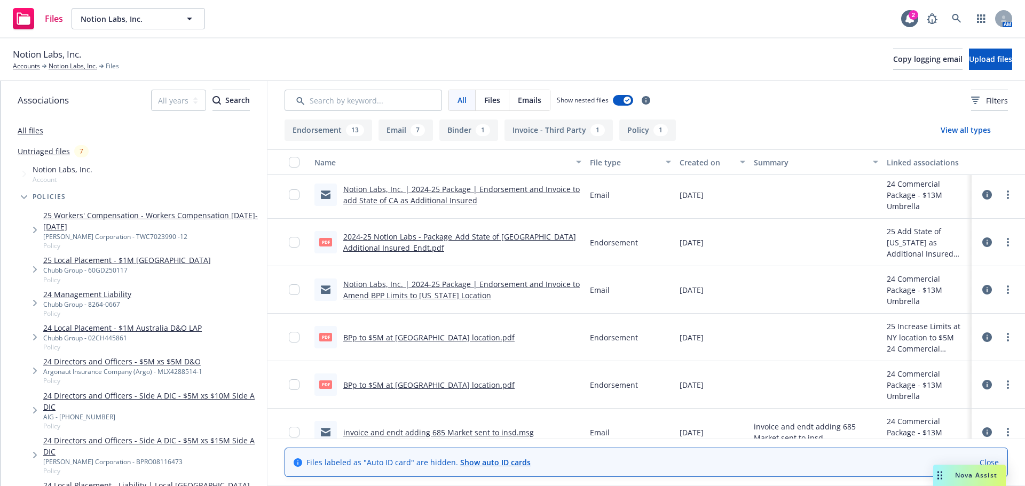
click at [443, 337] on link "BPp to $5M at NY location.pdf" at bounding box center [428, 338] width 171 height 10
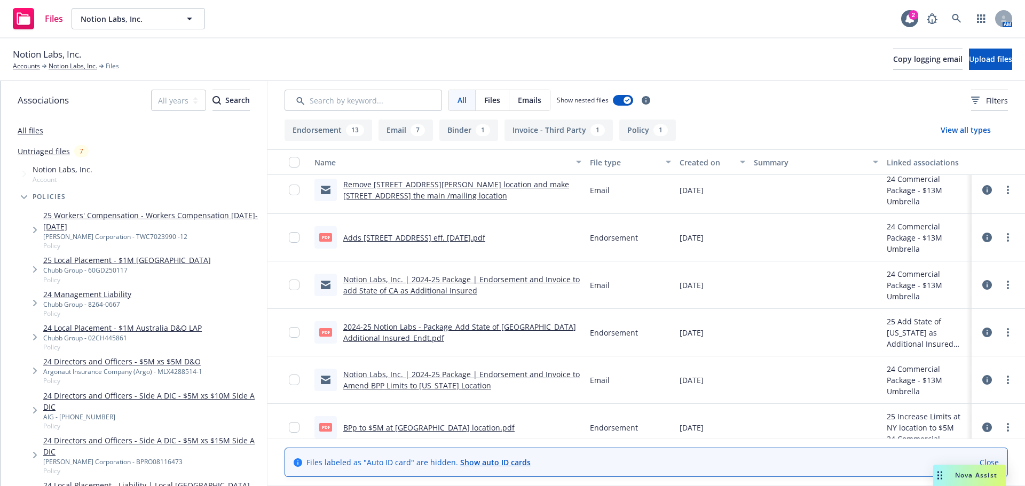
scroll to position [320, 0]
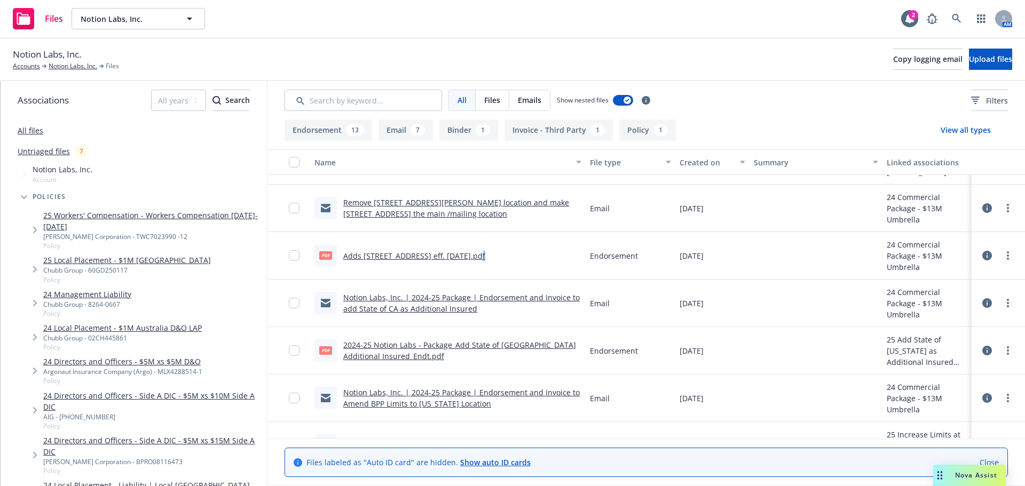
click at [470, 257] on link "Adds 685 market street eff. Nov 8, 2024.pdf" at bounding box center [414, 256] width 142 height 10
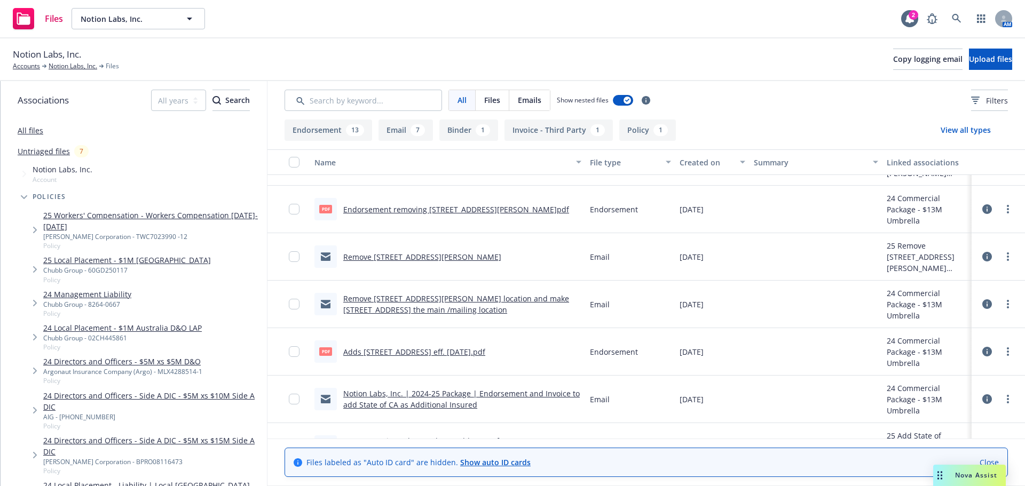
scroll to position [214, 0]
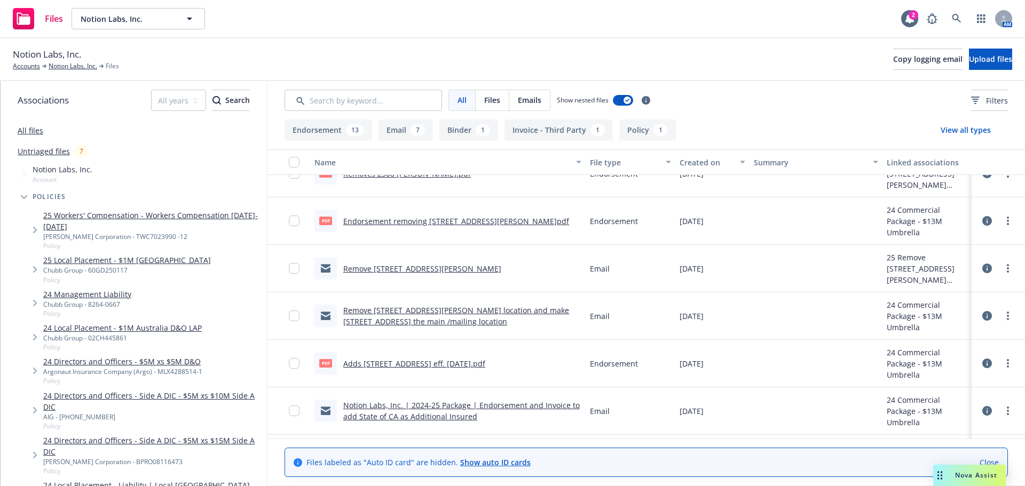
click at [491, 223] on link "Endorsement removing 2300 Harrison St.pdf" at bounding box center [456, 221] width 226 height 10
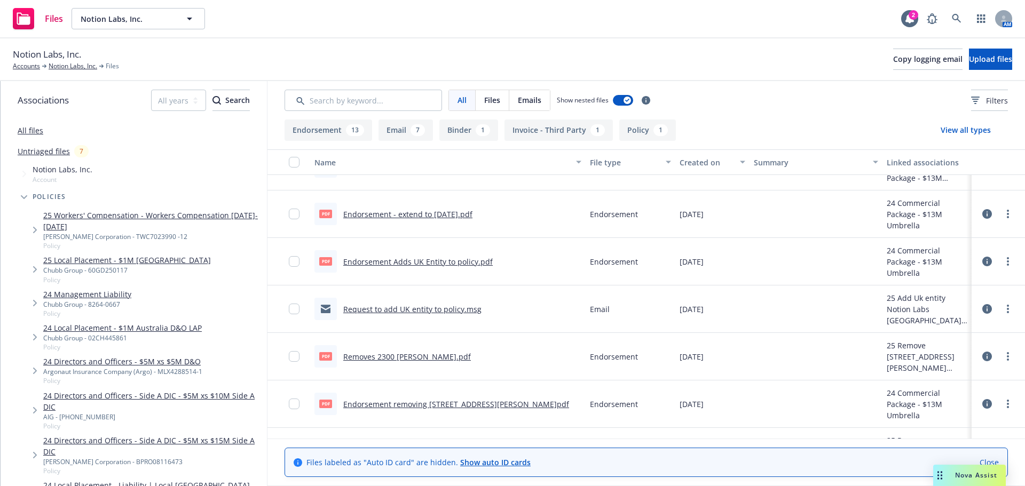
scroll to position [0, 0]
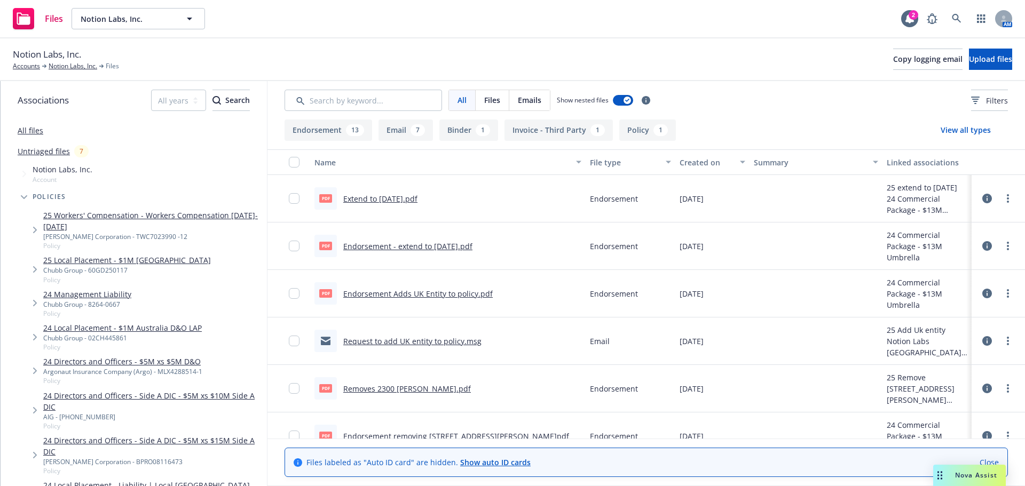
click at [406, 295] on link "Endorsement Adds UK Entity to policy.pdf" at bounding box center [417, 294] width 149 height 10
click at [77, 63] on link "Notion Labs, Inc." at bounding box center [73, 66] width 49 height 10
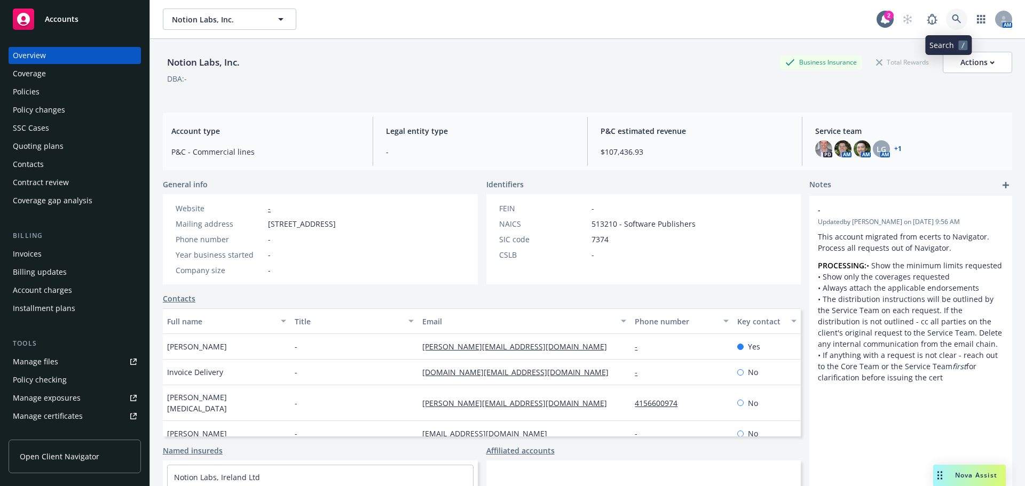
click at [952, 17] on icon at bounding box center [956, 18] width 9 height 9
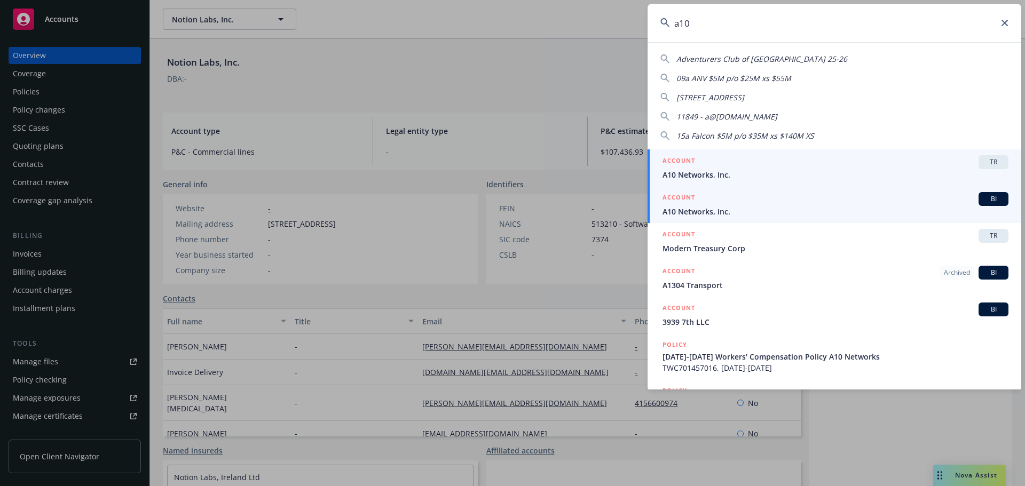
type input "a10"
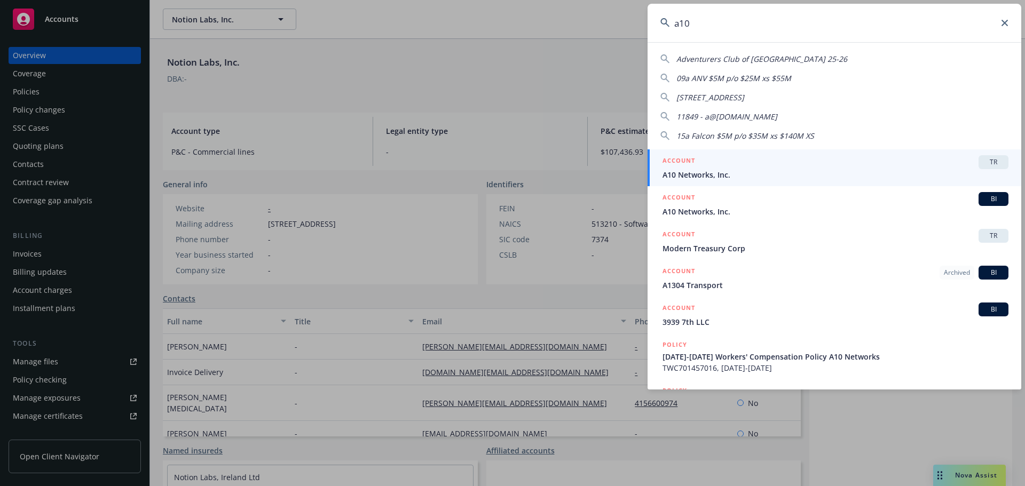
click at [778, 202] on div "ACCOUNT BI" at bounding box center [836, 199] width 346 height 14
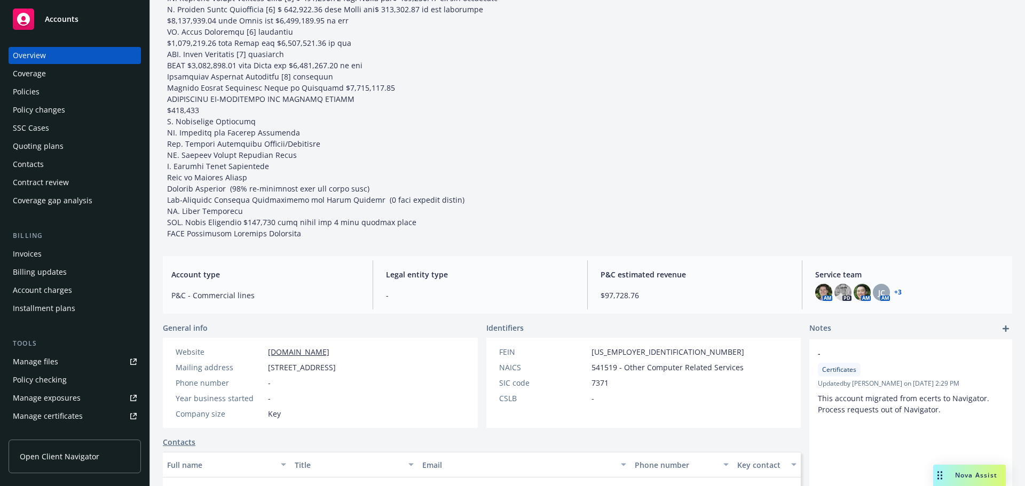
scroll to position [214, 0]
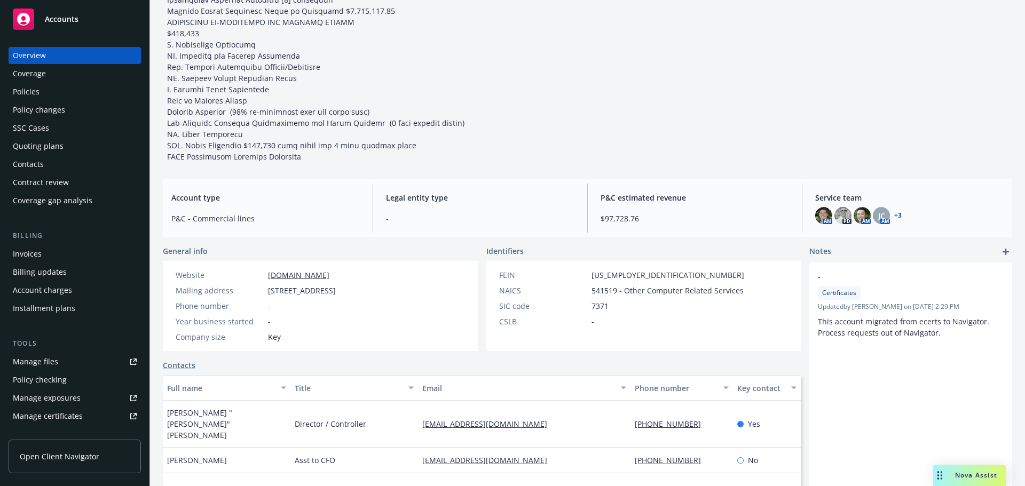
click at [106, 95] on div "Policies" at bounding box center [75, 91] width 124 height 17
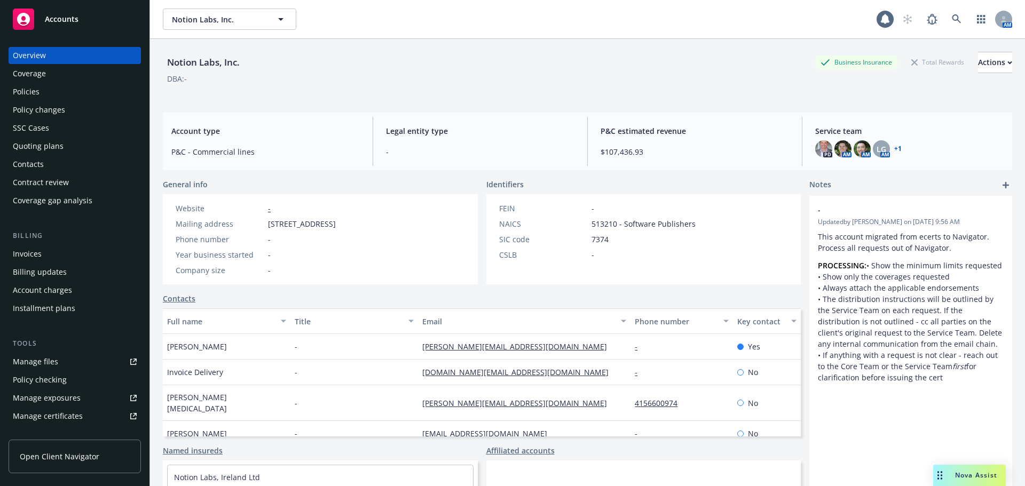
click at [70, 90] on div "Policies" at bounding box center [75, 91] width 124 height 17
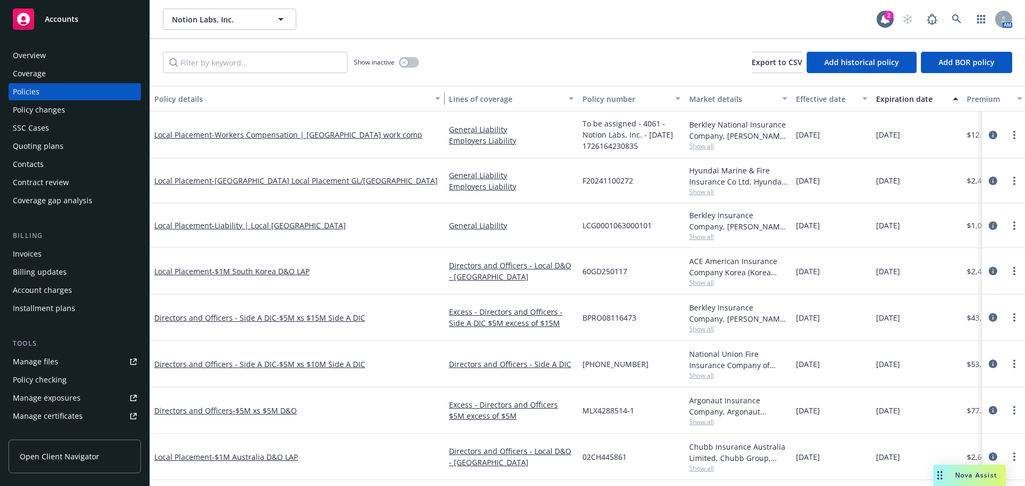
drag, startPoint x: 224, startPoint y: 102, endPoint x: 398, endPoint y: 125, distance: 175.6
click at [441, 100] on div "button" at bounding box center [439, 98] width 5 height 25
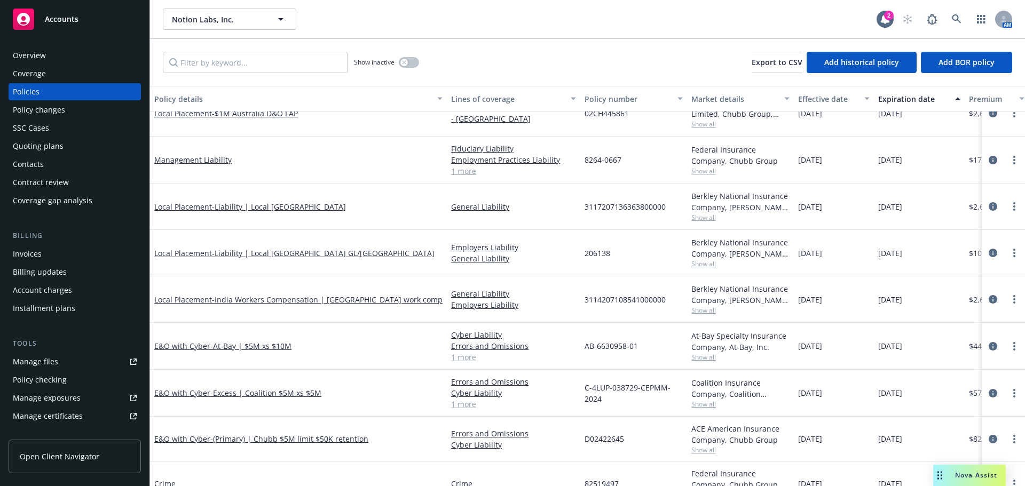
scroll to position [434, 0]
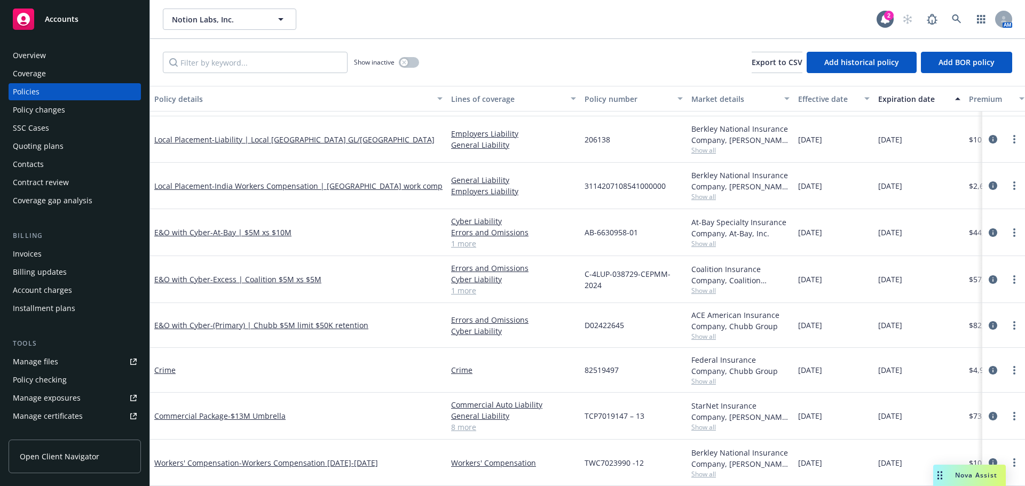
click at [245, 400] on div "Commercial Package - $13M Umbrella" at bounding box center [298, 416] width 297 height 47
click at [240, 411] on span "- $13M Umbrella" at bounding box center [257, 416] width 58 height 10
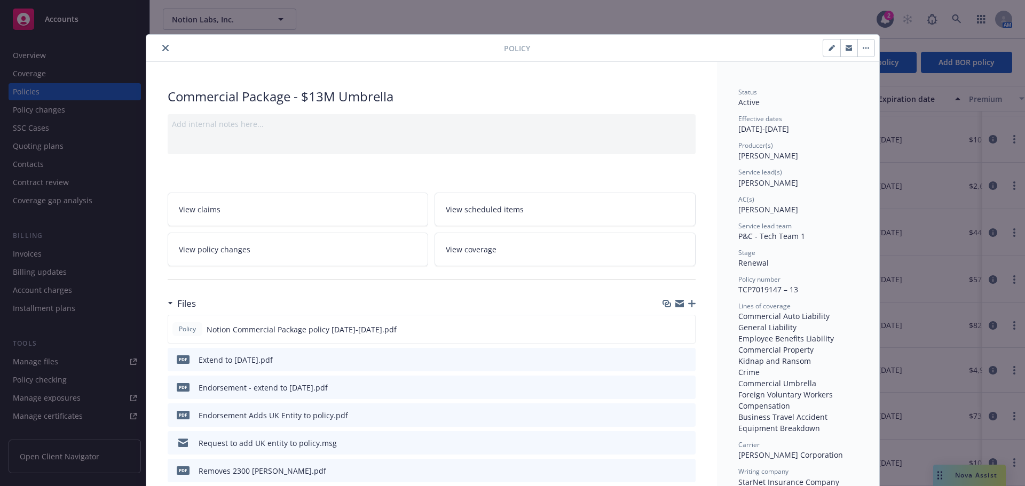
click at [262, 255] on link "View policy changes" at bounding box center [298, 250] width 261 height 34
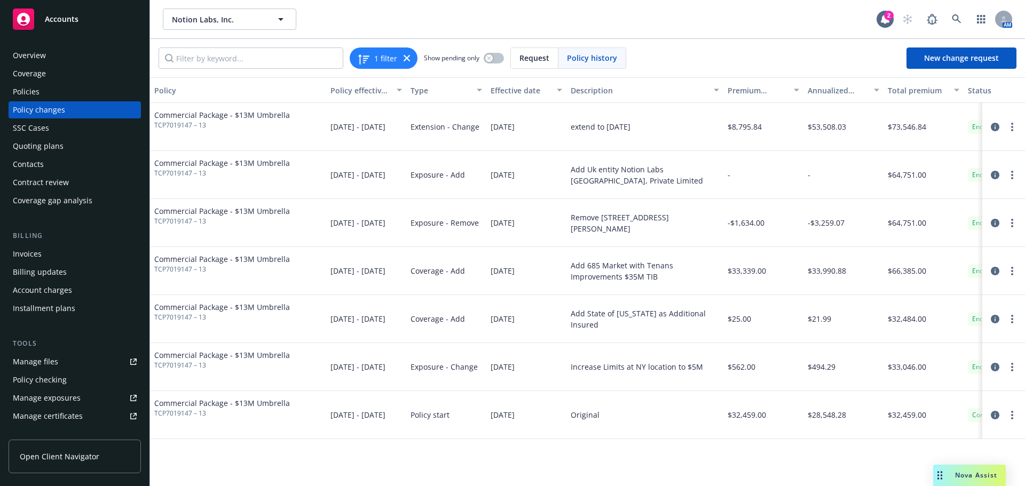
click at [61, 94] on div "Policies" at bounding box center [75, 91] width 124 height 17
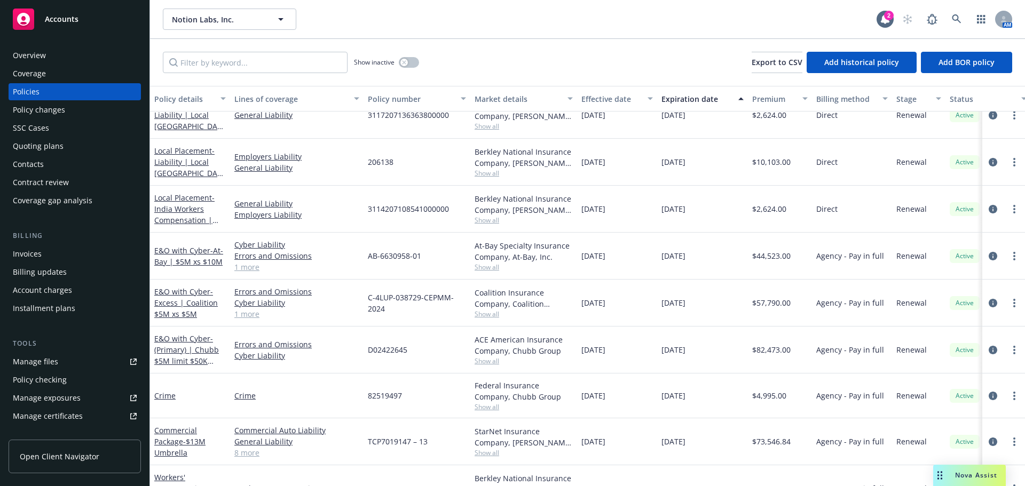
scroll to position [438, 0]
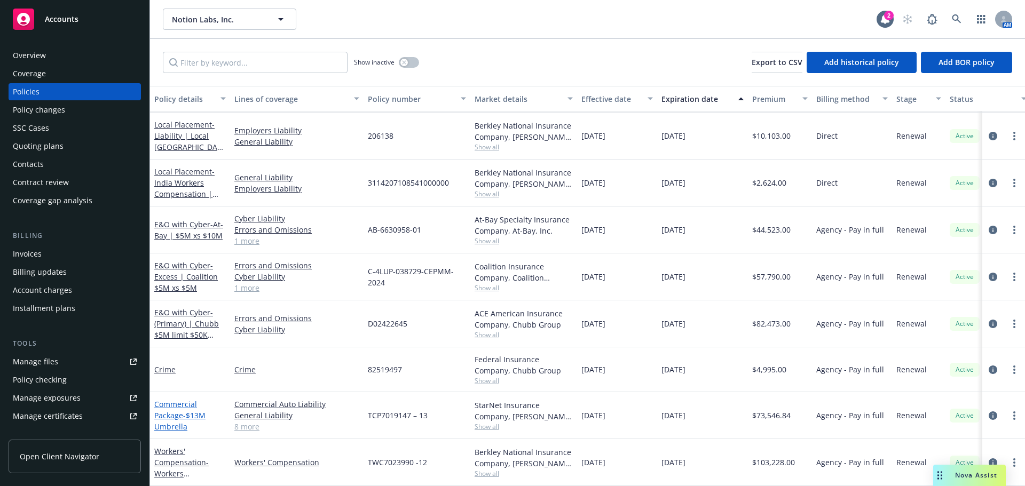
click at [194, 411] on span "- $13M Umbrella" at bounding box center [179, 421] width 51 height 21
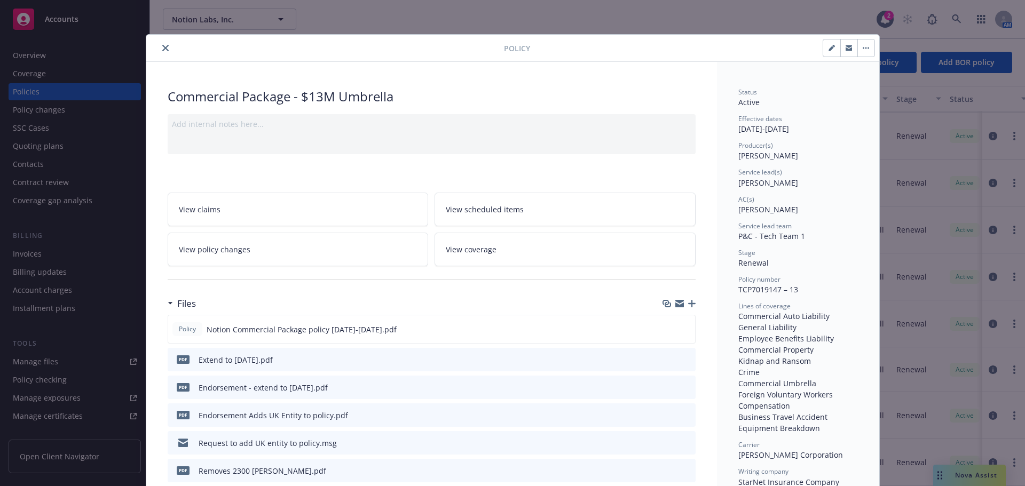
scroll to position [32, 0]
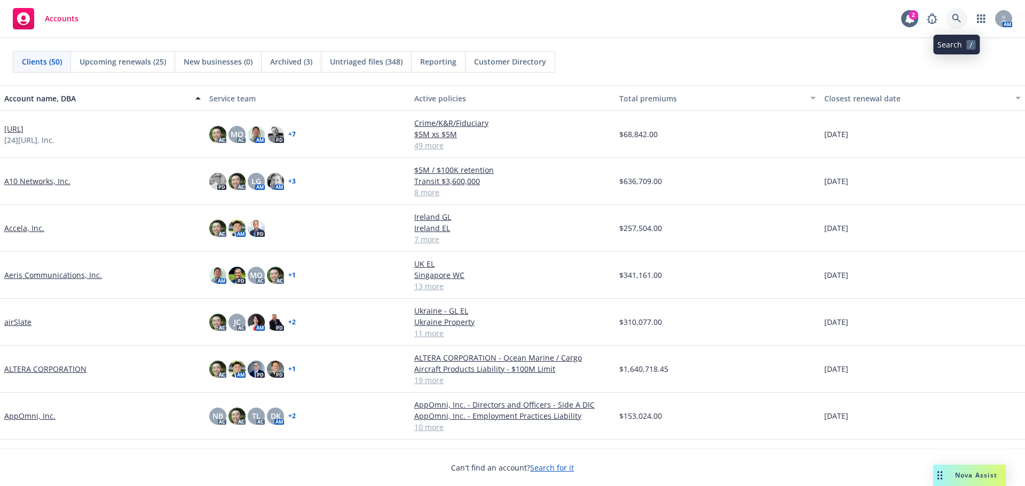
click at [960, 22] on icon at bounding box center [956, 18] width 9 height 9
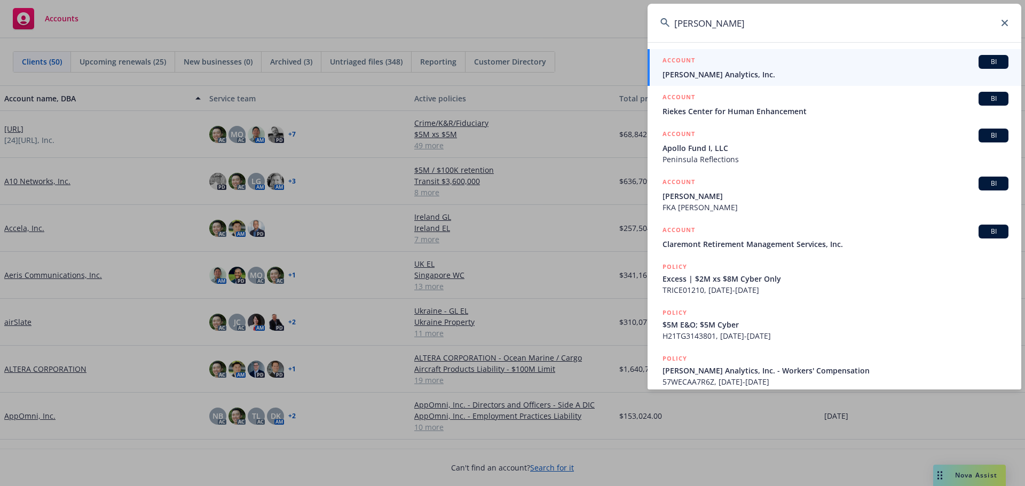
type input "[PERSON_NAME]"
click at [752, 71] on span "[PERSON_NAME] Analytics, Inc." at bounding box center [836, 74] width 346 height 11
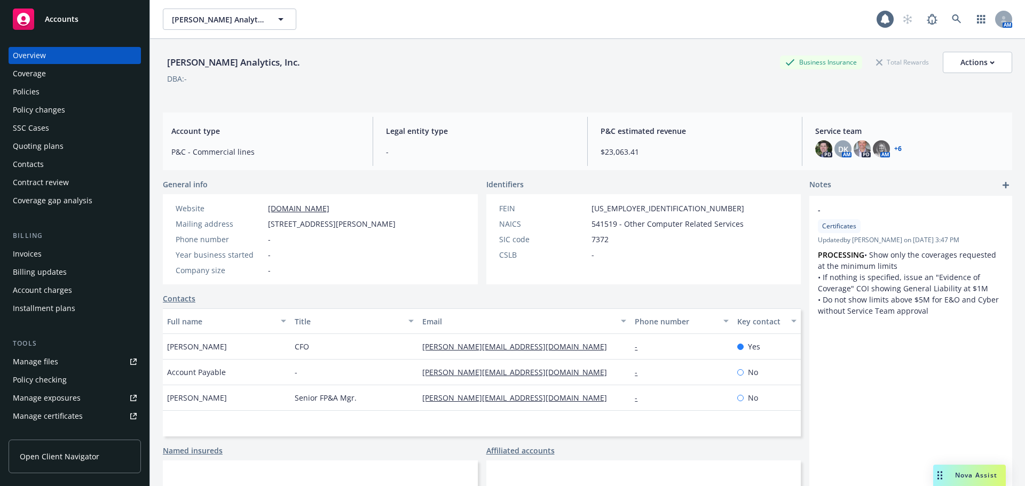
click at [93, 97] on div "Policies" at bounding box center [75, 91] width 124 height 17
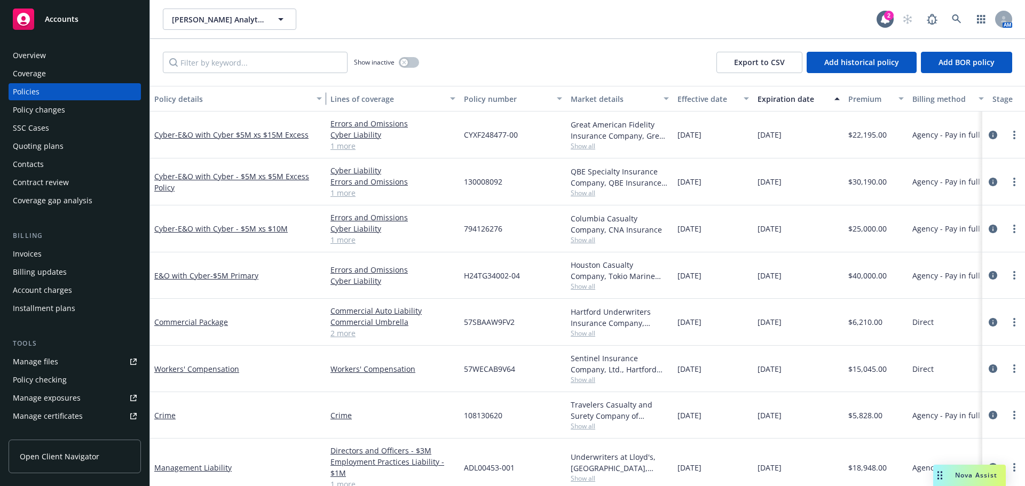
drag, startPoint x: 227, startPoint y: 97, endPoint x: 324, endPoint y: 98, distance: 96.1
click at [324, 98] on div "button" at bounding box center [320, 98] width 5 height 25
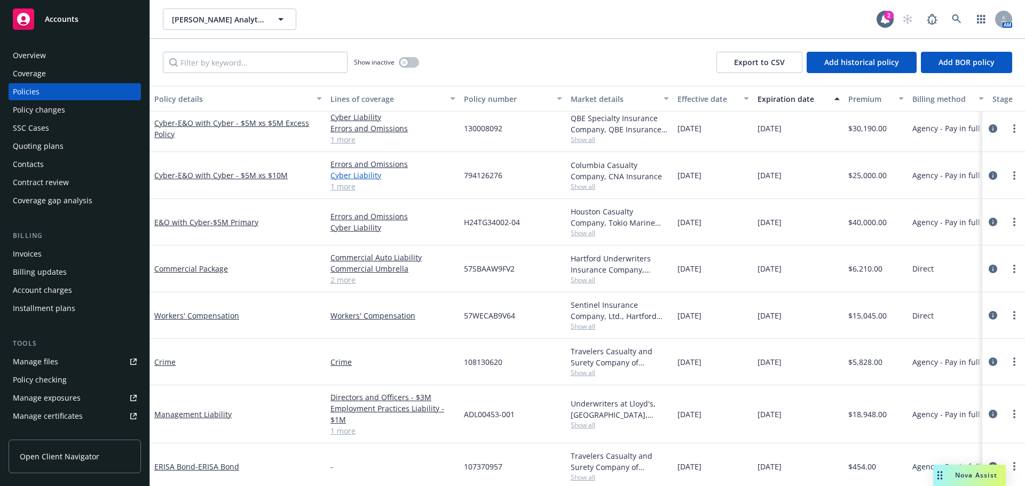
scroll to position [65, 0]
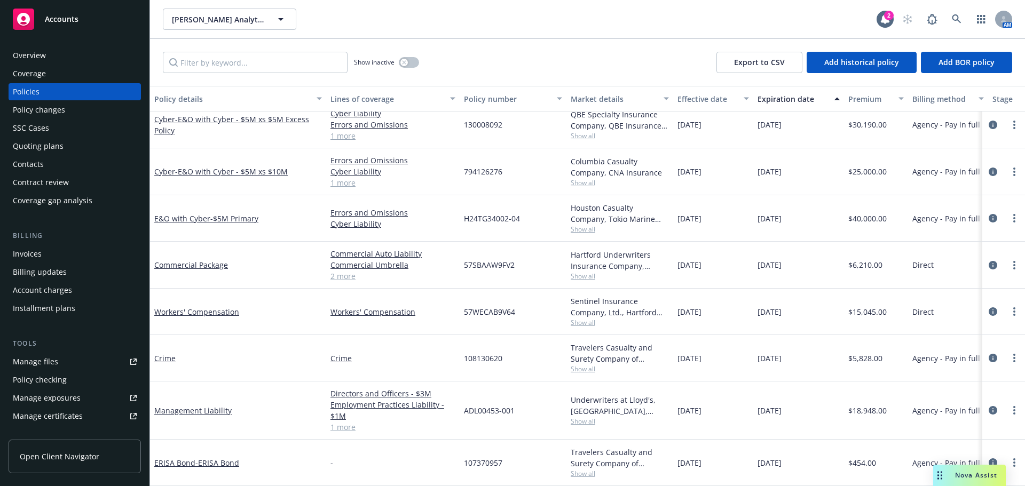
click at [478, 260] on span "57SBAAW9FV2" at bounding box center [489, 264] width 51 height 11
click at [509, 306] on span "57WECAB9V64" at bounding box center [489, 311] width 51 height 11
copy span "57WECAB9V64"
